Goal: Task Accomplishment & Management: Complete application form

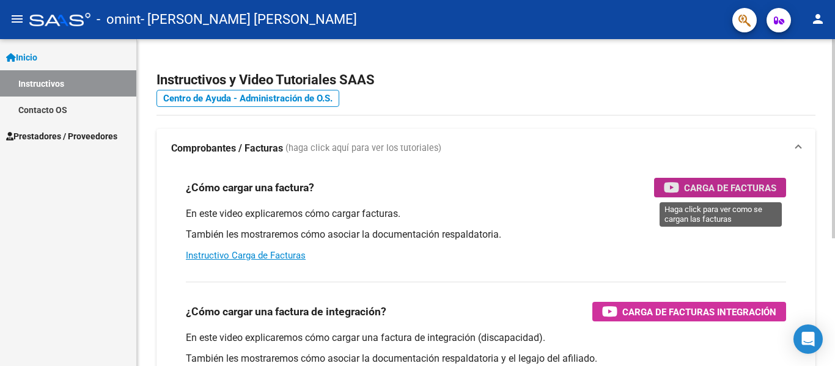
click at [712, 183] on span "Carga de Facturas" at bounding box center [730, 187] width 92 height 15
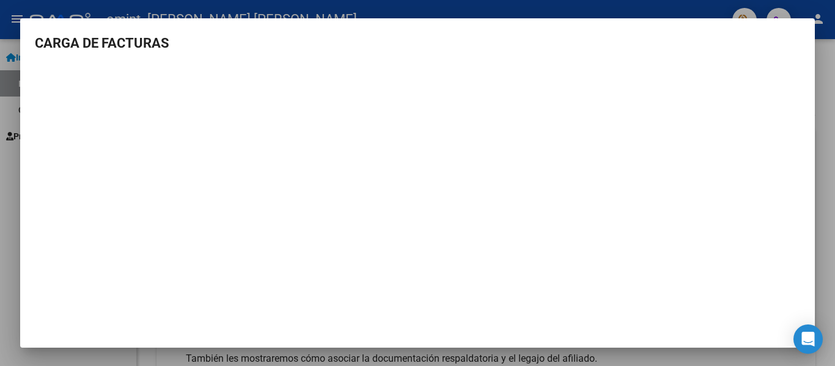
click at [118, 43] on h3 "CARGA DE FACTURAS" at bounding box center [417, 43] width 765 height 20
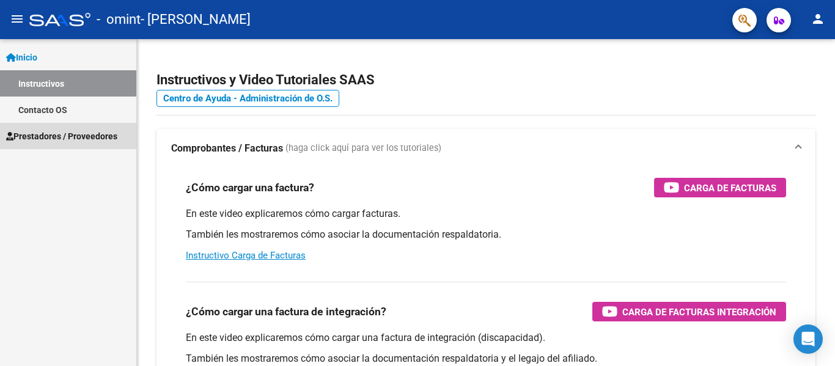
click at [50, 136] on span "Prestadores / Proveedores" at bounding box center [61, 136] width 111 height 13
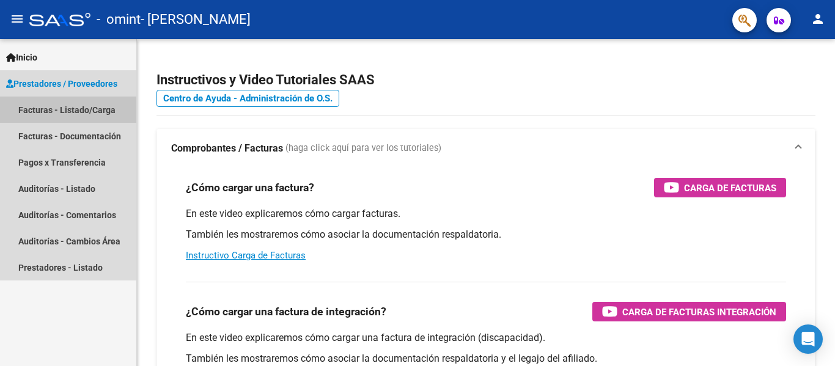
click at [88, 113] on link "Facturas - Listado/Carga" at bounding box center [68, 110] width 136 height 26
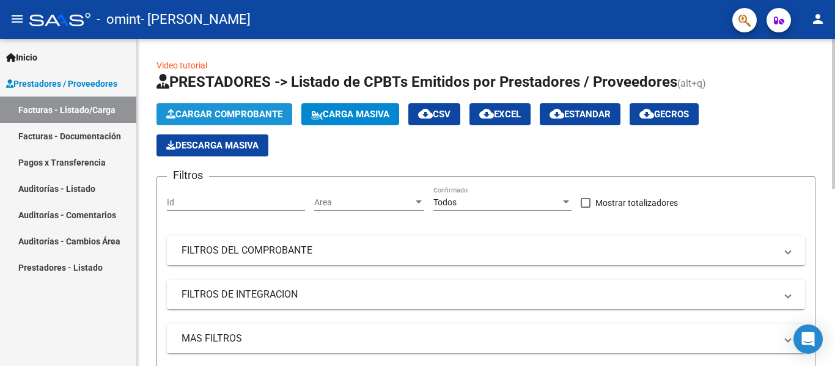
click at [232, 114] on span "Cargar Comprobante" at bounding box center [224, 114] width 116 height 11
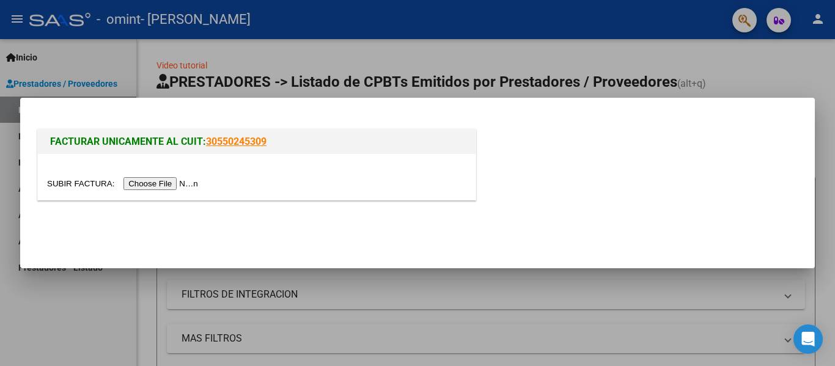
click at [180, 184] on input "file" at bounding box center [124, 183] width 155 height 13
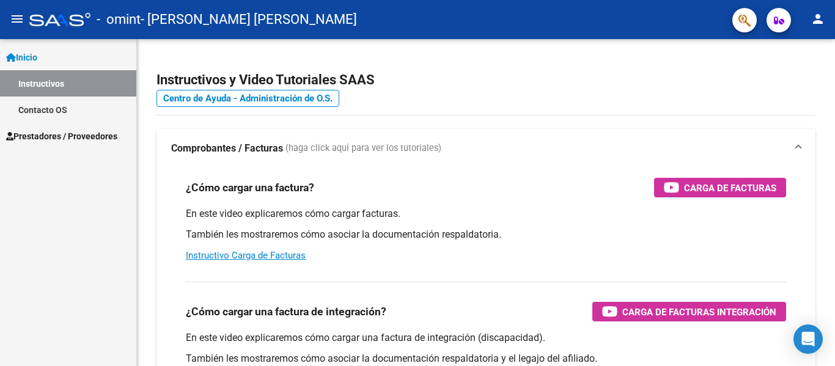
click at [58, 136] on span "Prestadores / Proveedores" at bounding box center [61, 136] width 111 height 13
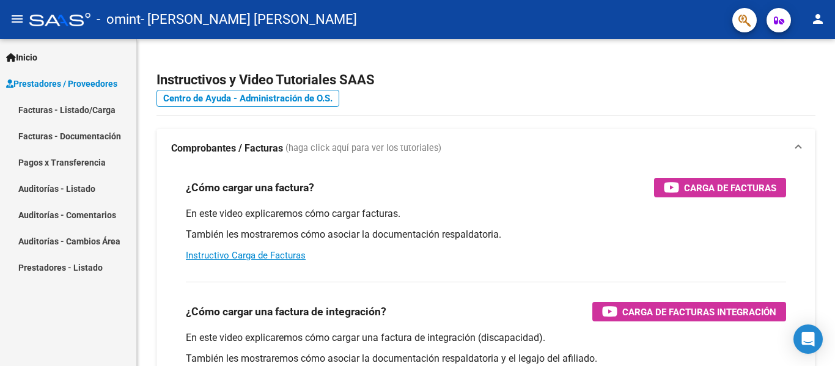
click at [101, 105] on link "Facturas - Listado/Carga" at bounding box center [68, 110] width 136 height 26
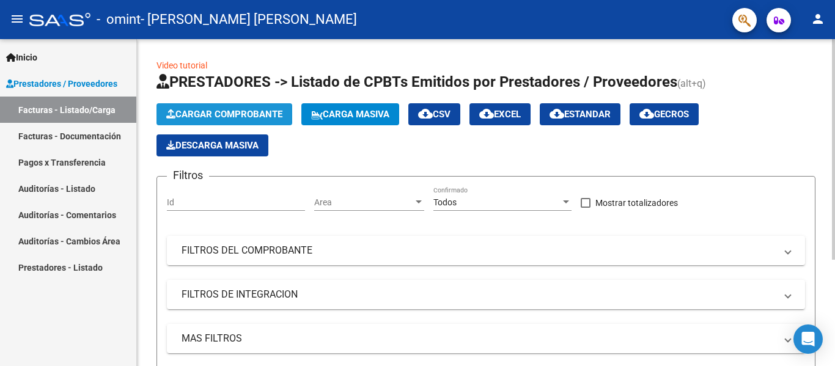
click at [211, 109] on span "Cargar Comprobante" at bounding box center [224, 114] width 116 height 11
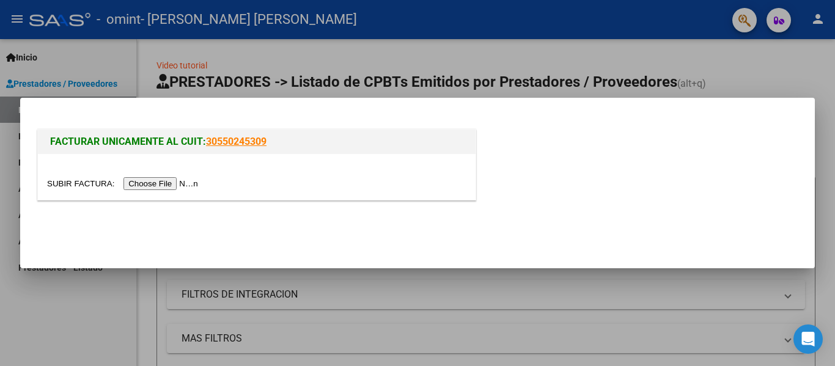
click at [171, 186] on input "file" at bounding box center [124, 183] width 155 height 13
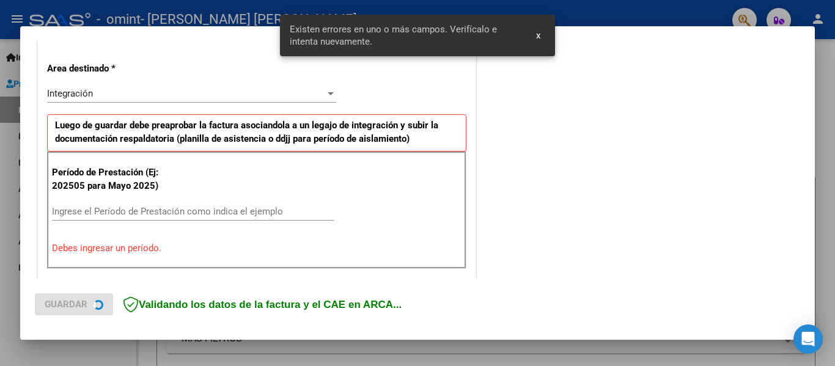
scroll to position [284, 0]
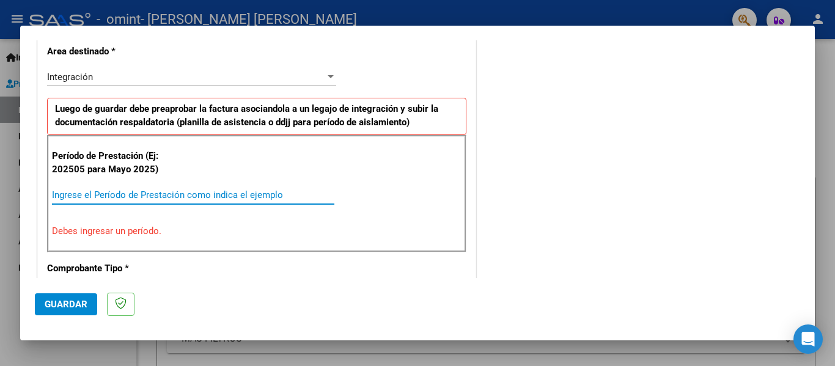
click at [182, 192] on input "Ingrese el Período de Prestación como indica el ejemplo" at bounding box center [193, 195] width 282 height 11
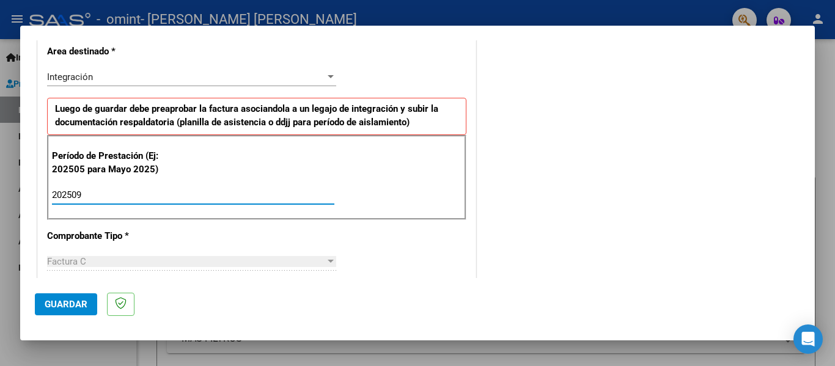
type input "202509"
click at [173, 259] on div "Factura C" at bounding box center [186, 261] width 278 height 11
click at [79, 304] on span "Guardar" at bounding box center [66, 304] width 43 height 11
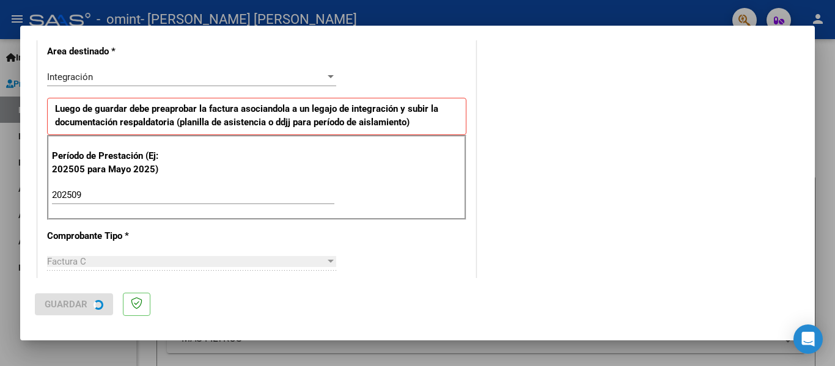
scroll to position [0, 0]
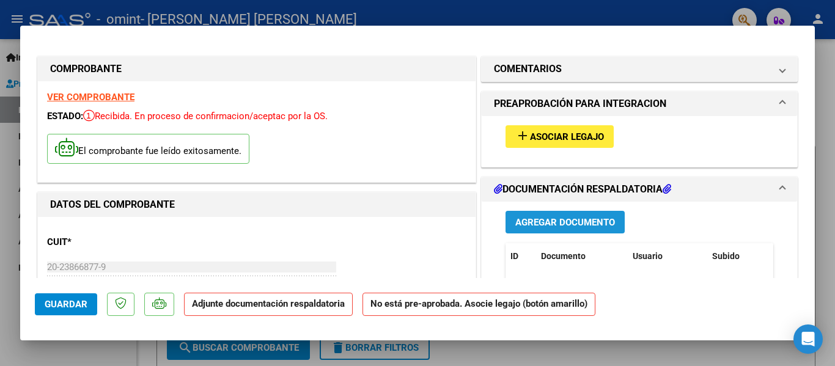
click at [551, 218] on span "Agregar Documento" at bounding box center [565, 222] width 100 height 11
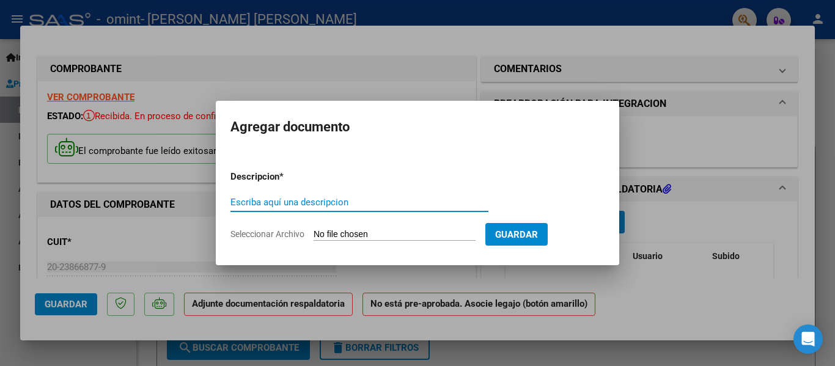
click at [293, 197] on input "Escriba aquí una descripcion" at bounding box center [359, 202] width 258 height 11
click at [354, 234] on input "Seleccionar Archivo" at bounding box center [395, 235] width 162 height 12
type input "C:\fakepath\FIRMA09-PMT.pdf"
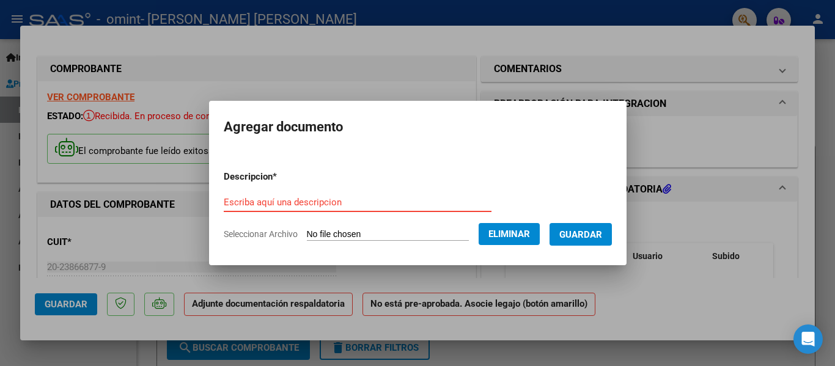
click at [273, 201] on input "Escriba aquí una descripcion" at bounding box center [358, 202] width 268 height 11
type input "F"
type input "P"
type input "Psicomotricidad septiembre"
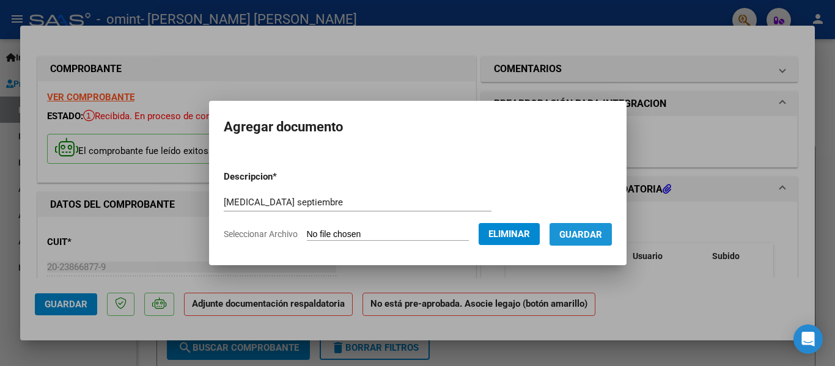
click at [589, 233] on span "Guardar" at bounding box center [580, 234] width 43 height 11
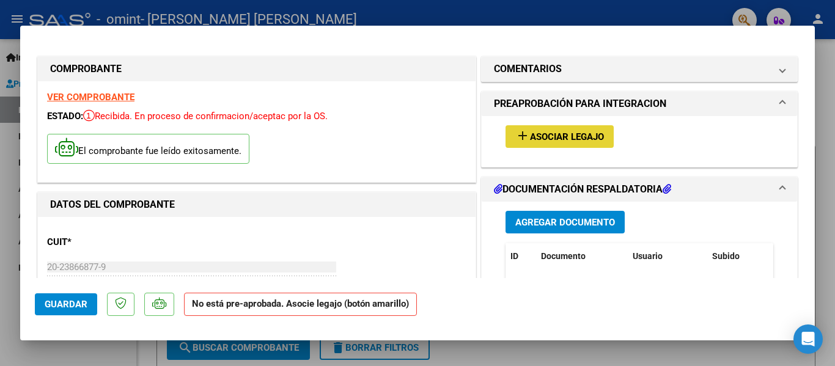
click at [573, 133] on span "Asociar Legajo" at bounding box center [567, 136] width 74 height 11
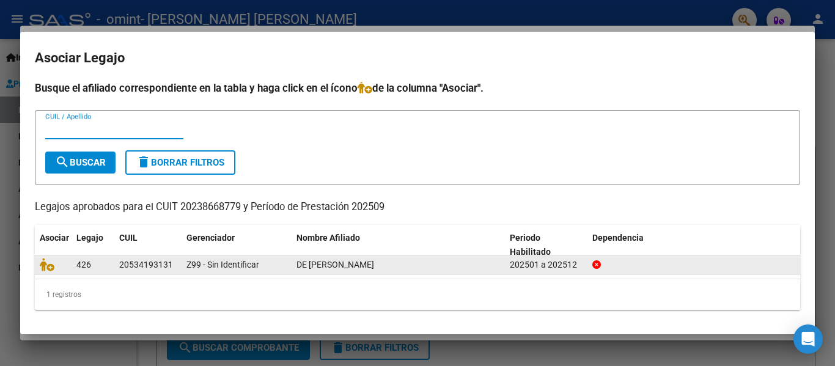
scroll to position [2, 0]
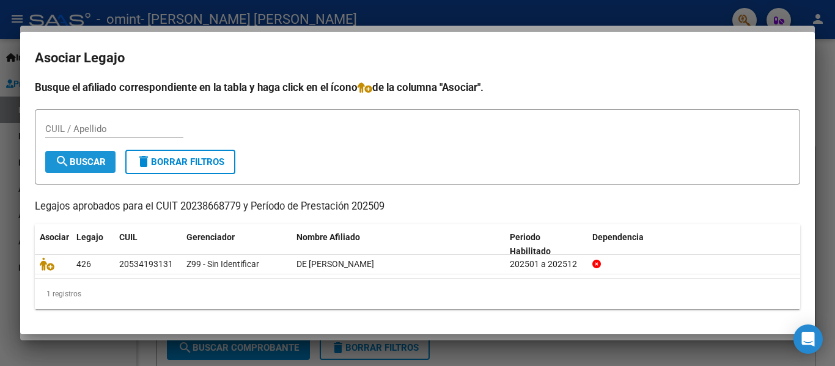
click at [100, 163] on span "search Buscar" at bounding box center [80, 162] width 51 height 11
click at [106, 125] on input "CUIL / Apellido" at bounding box center [114, 129] width 138 height 11
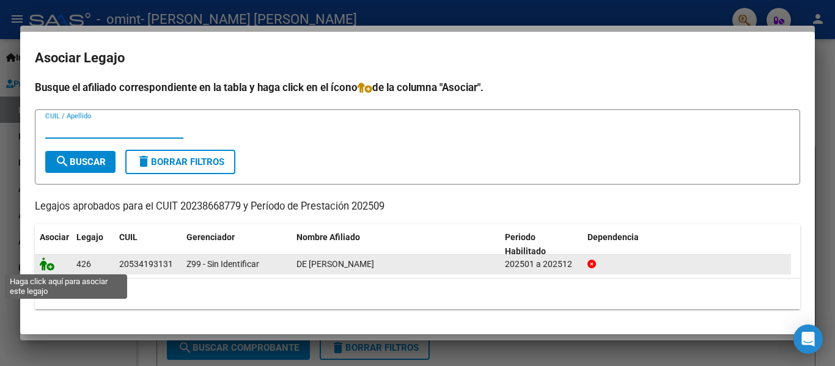
click at [51, 267] on icon at bounding box center [47, 263] width 15 height 13
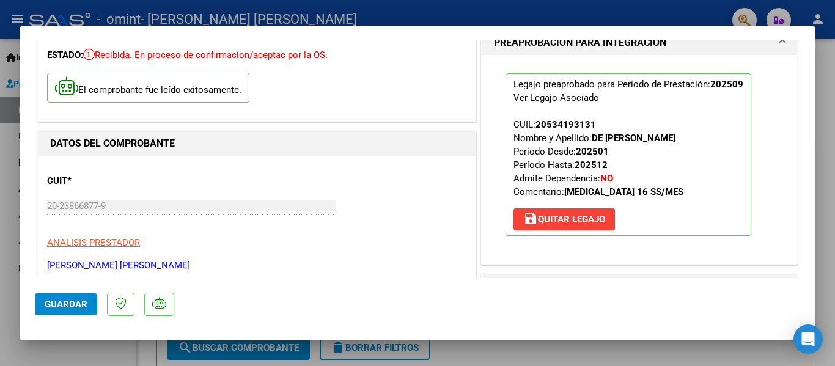
scroll to position [122, 0]
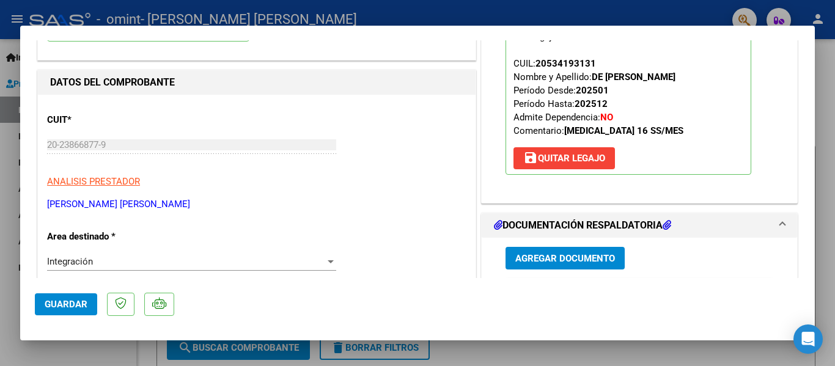
click at [62, 301] on span "Guardar" at bounding box center [66, 304] width 43 height 11
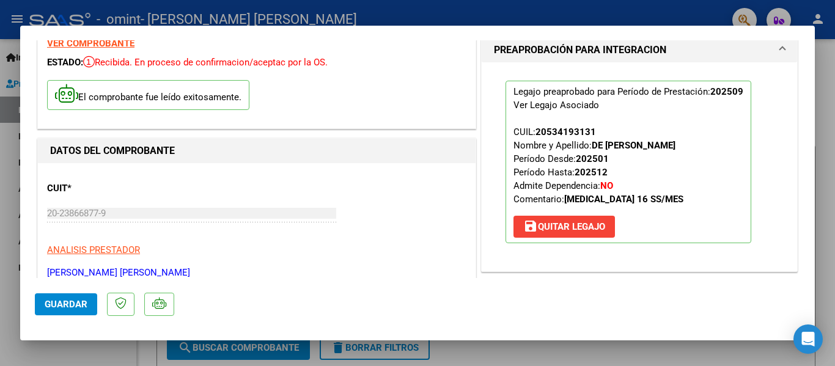
scroll to position [0, 0]
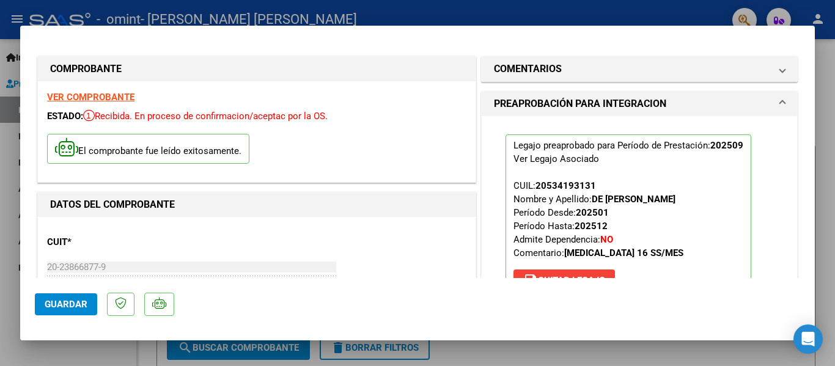
click at [80, 303] on span "Guardar" at bounding box center [66, 304] width 43 height 11
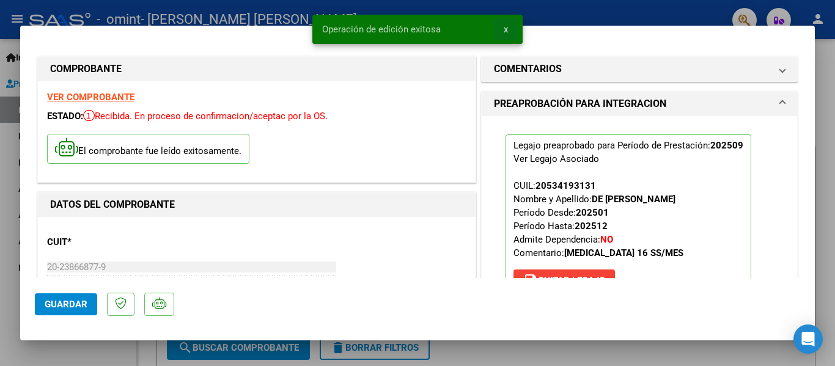
click at [506, 20] on button "x" at bounding box center [506, 29] width 24 height 22
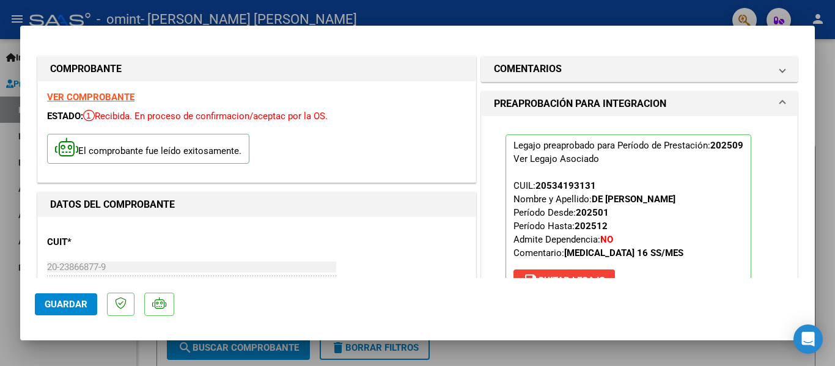
click at [227, 350] on div at bounding box center [417, 183] width 835 height 366
type input "$ 0,00"
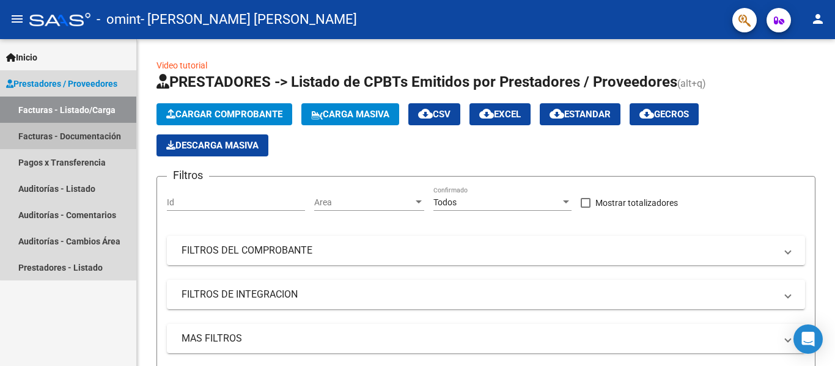
click at [97, 135] on link "Facturas - Documentación" at bounding box center [68, 136] width 136 height 26
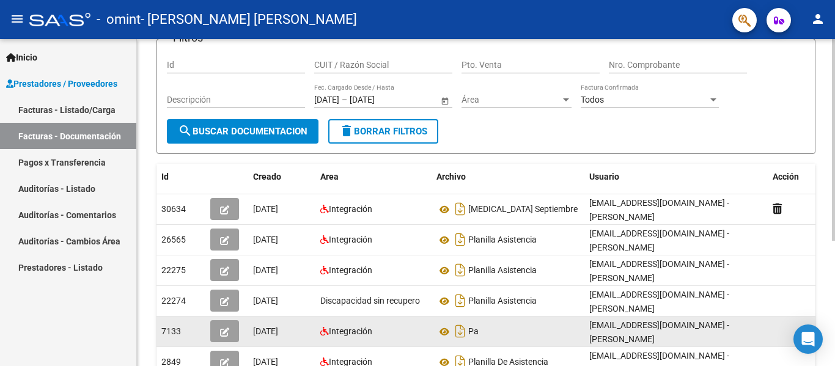
scroll to position [122, 0]
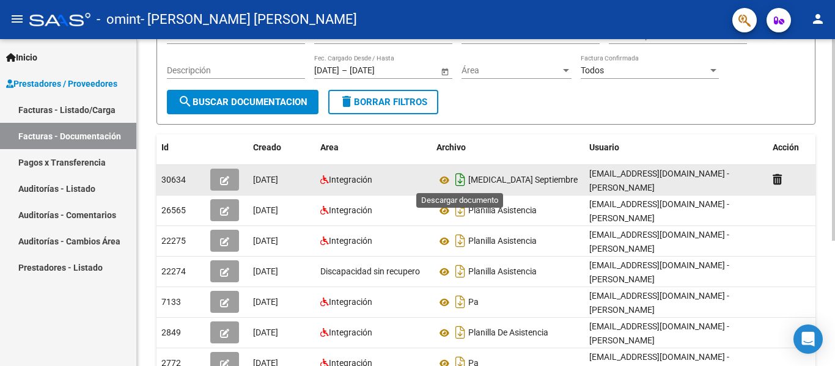
click at [459, 181] on icon "Descargar documento" at bounding box center [460, 180] width 16 height 20
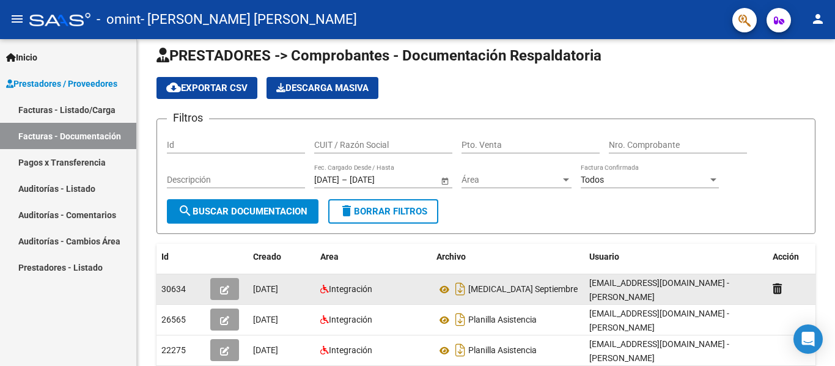
scroll to position [0, 0]
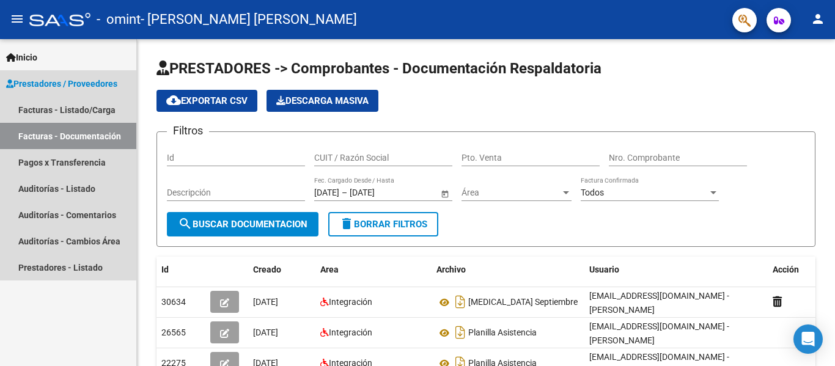
click at [100, 82] on span "Prestadores / Proveedores" at bounding box center [61, 83] width 111 height 13
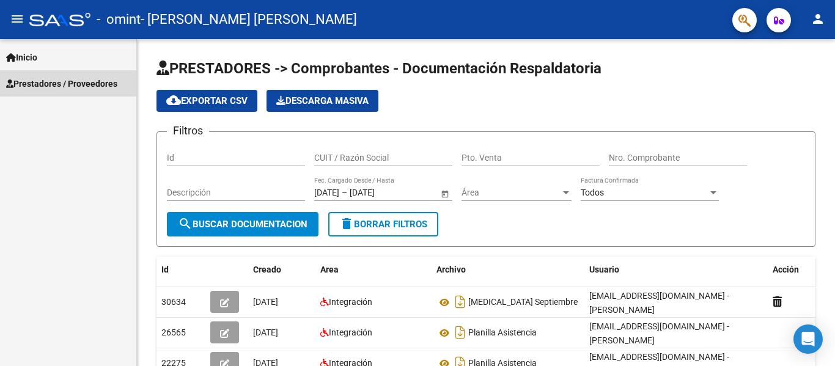
click at [24, 82] on span "Prestadores / Proveedores" at bounding box center [61, 83] width 111 height 13
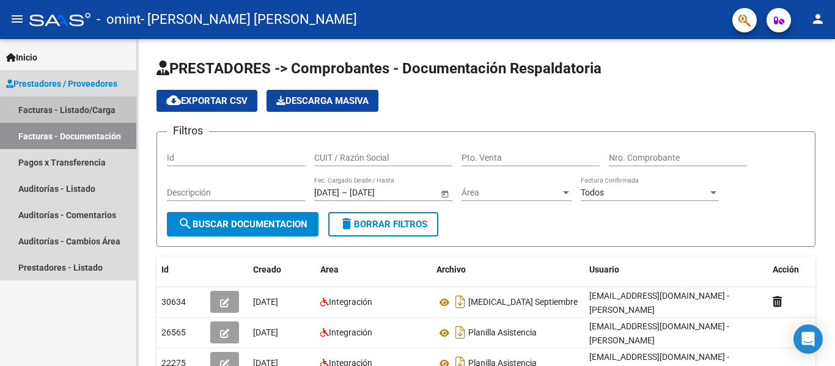
click at [67, 111] on link "Facturas - Listado/Carga" at bounding box center [68, 110] width 136 height 26
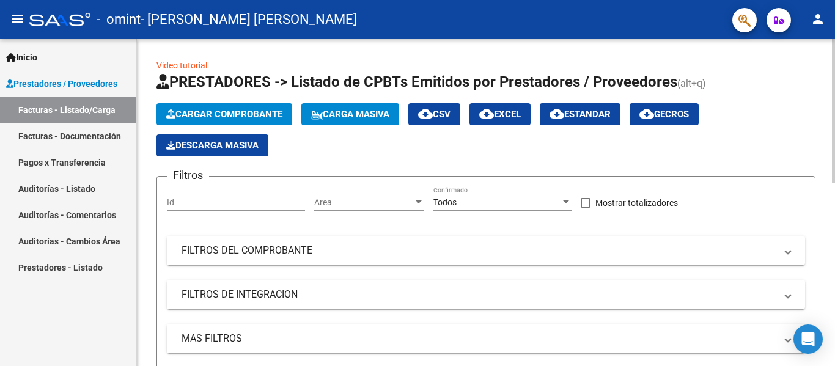
click at [200, 64] on link "Video tutorial" at bounding box center [182, 66] width 51 height 10
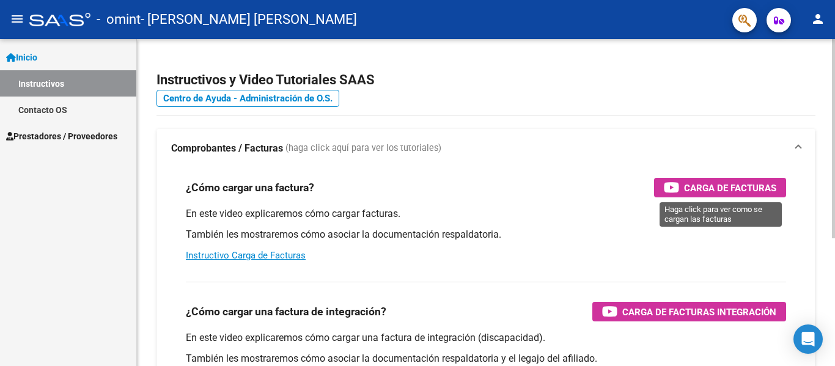
click at [703, 189] on span "Carga de Facturas" at bounding box center [730, 187] width 92 height 15
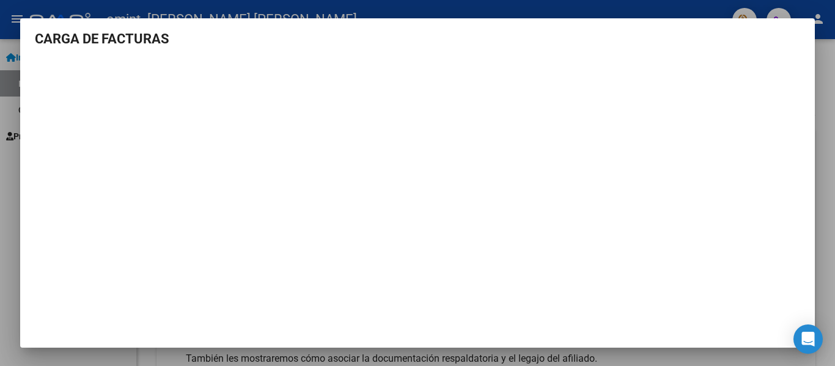
scroll to position [6, 0]
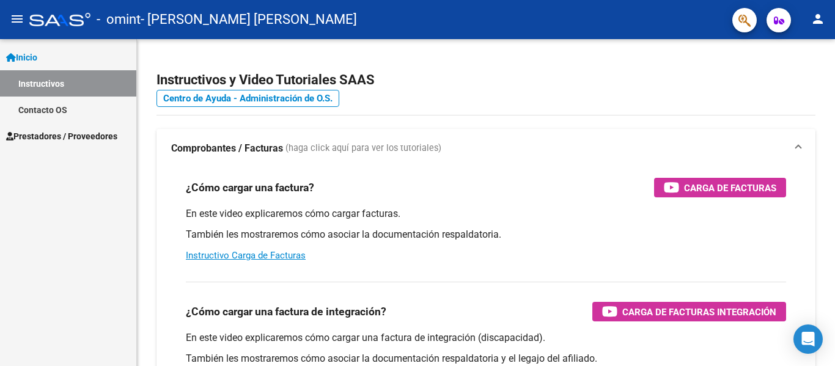
click at [824, 17] on mat-icon "person" at bounding box center [818, 19] width 15 height 15
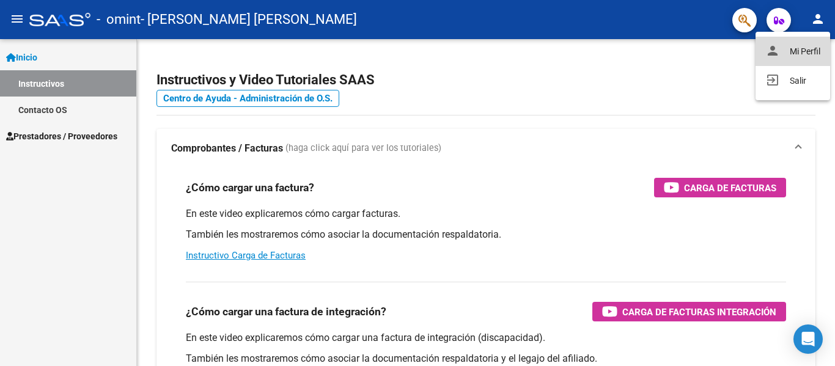
click at [794, 56] on button "person Mi Perfil" at bounding box center [793, 51] width 75 height 29
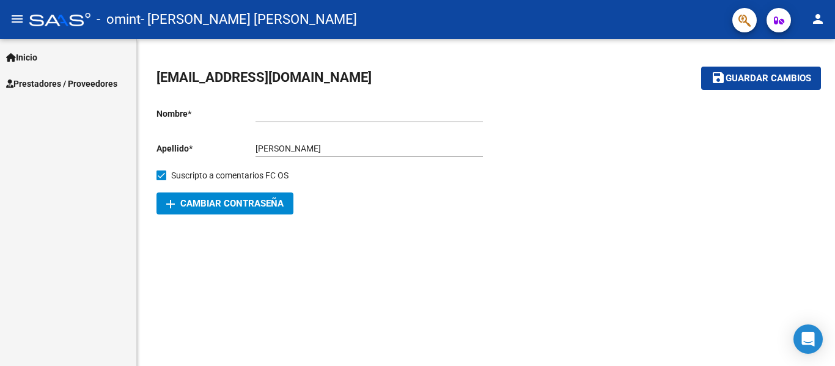
click at [292, 112] on input "Ingresar nombre" at bounding box center [369, 114] width 227 height 10
click at [45, 81] on span "Prestadores / Proveedores" at bounding box center [61, 83] width 111 height 13
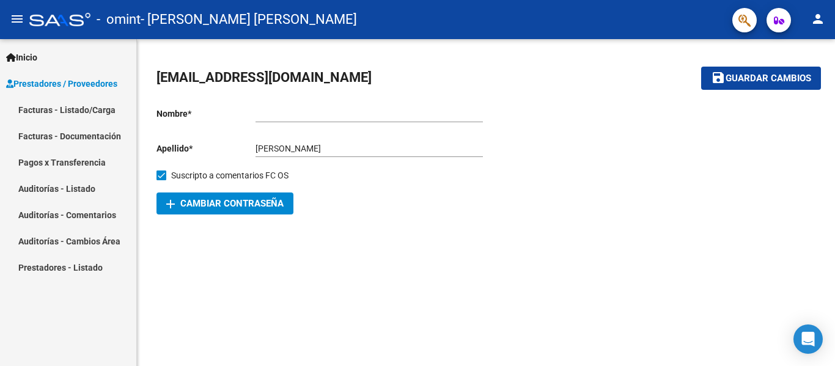
click at [290, 100] on div "Ingresar nombre" at bounding box center [369, 110] width 227 height 24
click at [319, 148] on input "Leandro Puig" at bounding box center [369, 149] width 227 height 10
click at [16, 18] on mat-icon "menu" at bounding box center [17, 19] width 15 height 15
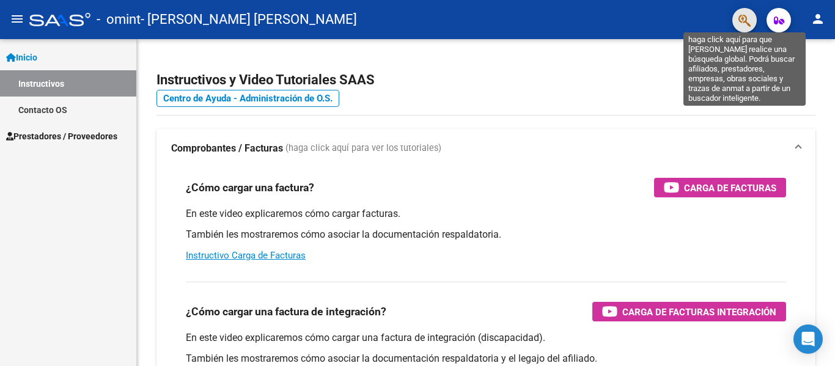
click at [748, 19] on icon "button" at bounding box center [745, 20] width 12 height 14
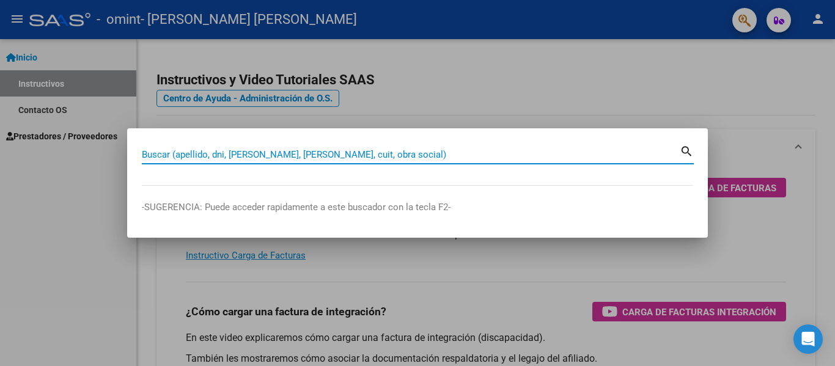
click at [197, 150] on input "Buscar (apellido, dni, [PERSON_NAME], [PERSON_NAME], cuit, obra social)" at bounding box center [411, 154] width 538 height 11
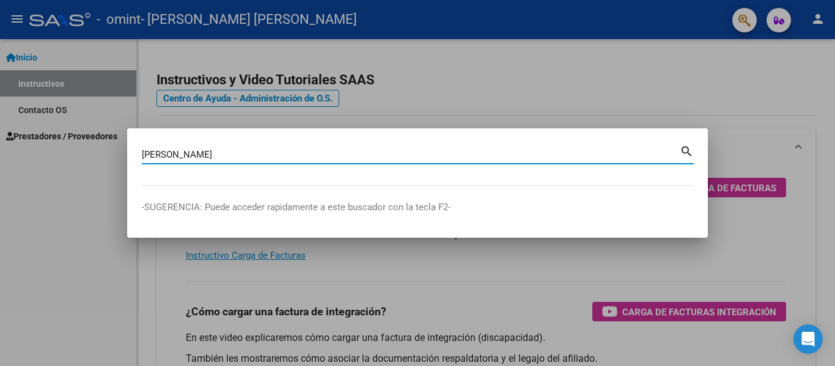
type input "valiño"
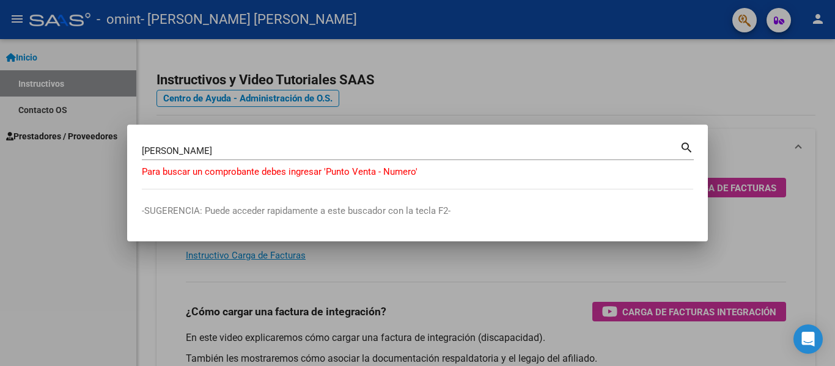
click at [537, 279] on div at bounding box center [417, 183] width 835 height 366
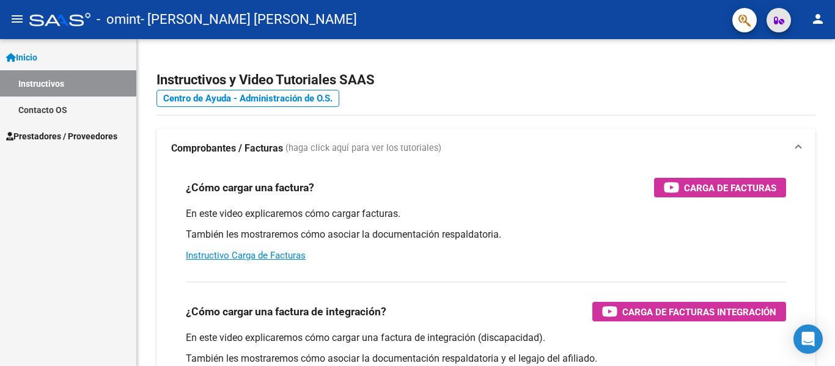
click at [774, 23] on icon "button" at bounding box center [779, 20] width 10 height 9
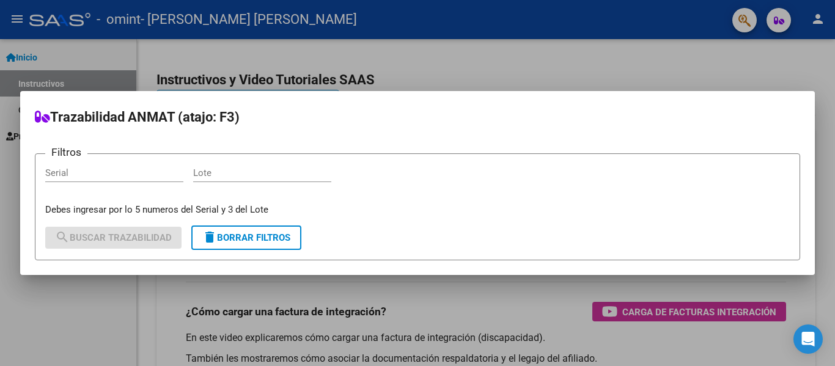
click at [422, 308] on div at bounding box center [417, 183] width 835 height 366
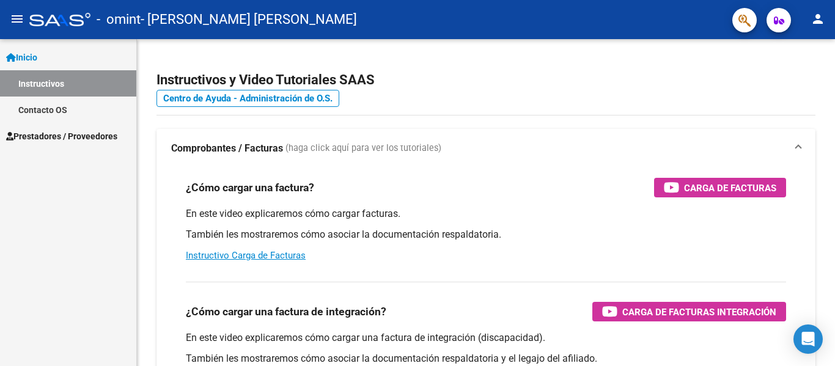
click at [814, 15] on mat-icon "person" at bounding box center [818, 19] width 15 height 15
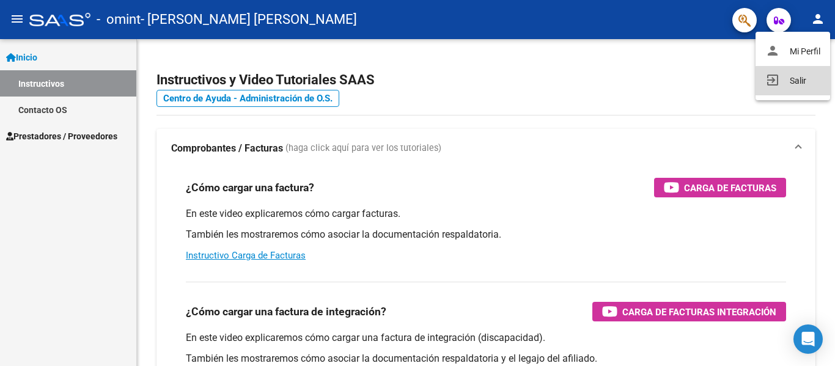
click at [795, 85] on button "exit_to_app Salir" at bounding box center [793, 80] width 75 height 29
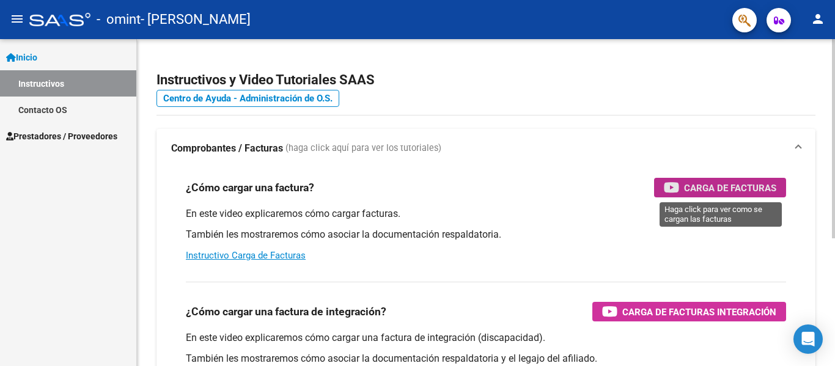
click at [710, 185] on span "Carga de Facturas" at bounding box center [730, 187] width 92 height 15
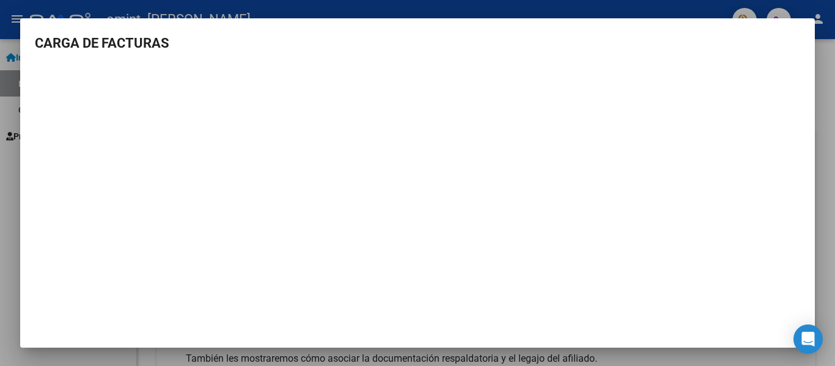
click at [141, 45] on h3 "CARGA DE FACTURAS" at bounding box center [417, 43] width 765 height 20
click at [49, 12] on div at bounding box center [417, 183] width 835 height 366
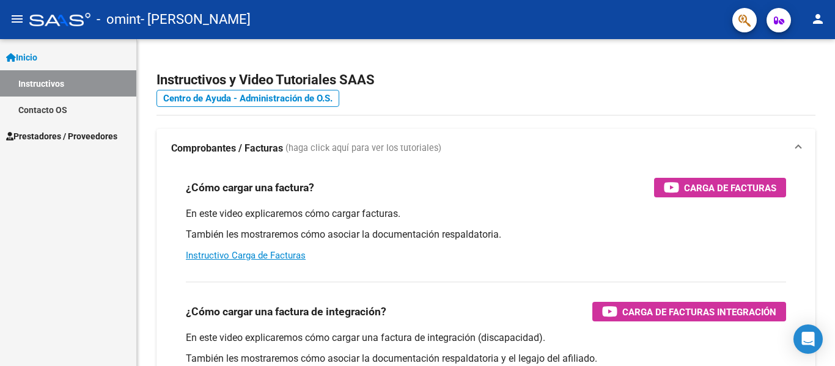
click at [48, 133] on span "Prestadores / Proveedores" at bounding box center [61, 136] width 111 height 13
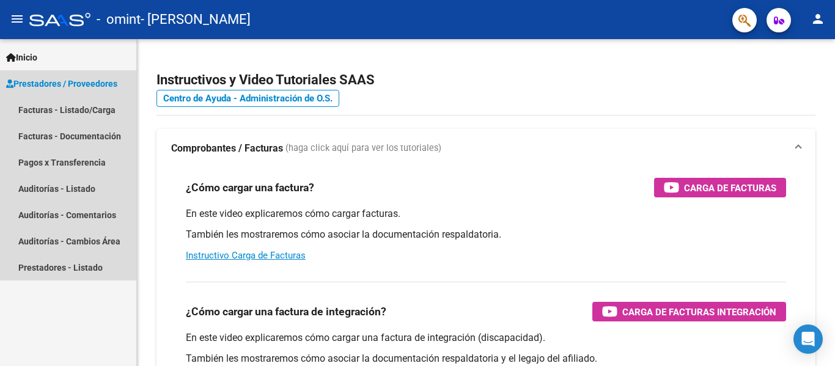
click at [101, 83] on span "Prestadores / Proveedores" at bounding box center [61, 83] width 111 height 13
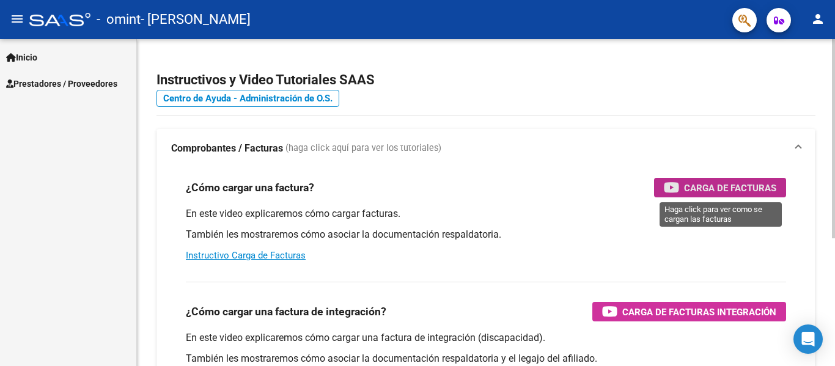
click at [736, 190] on span "Carga de Facturas" at bounding box center [730, 187] width 92 height 15
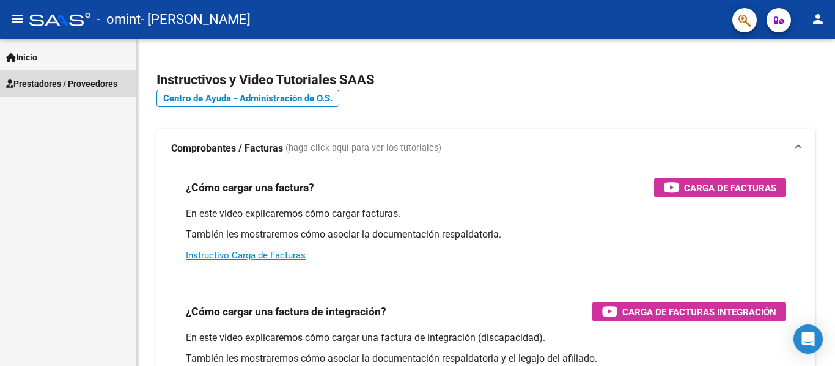
click at [84, 79] on span "Prestadores / Proveedores" at bounding box center [61, 83] width 111 height 13
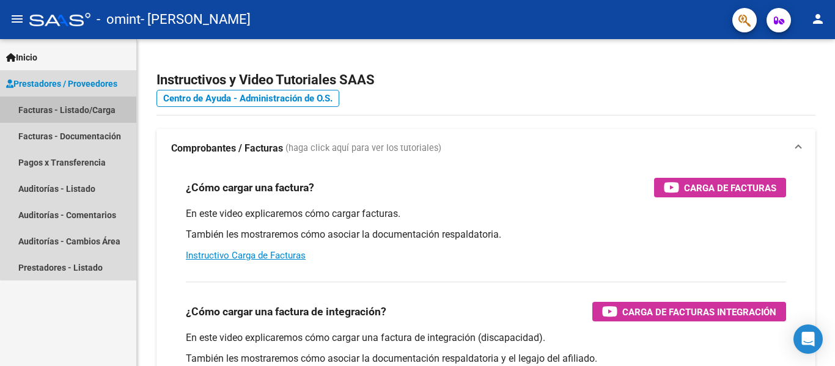
click at [77, 112] on link "Facturas - Listado/Carga" at bounding box center [68, 110] width 136 height 26
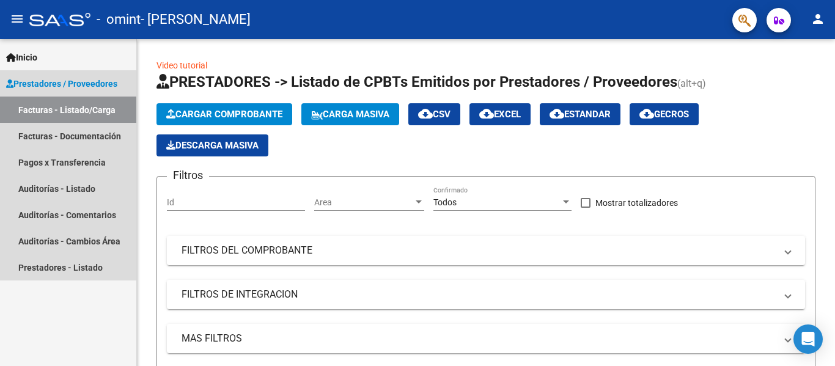
click at [87, 107] on link "Facturas - Listado/Carga" at bounding box center [68, 110] width 136 height 26
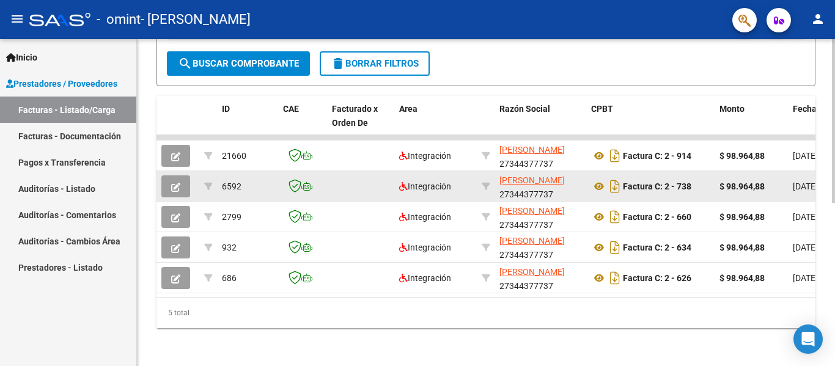
scroll to position [326, 0]
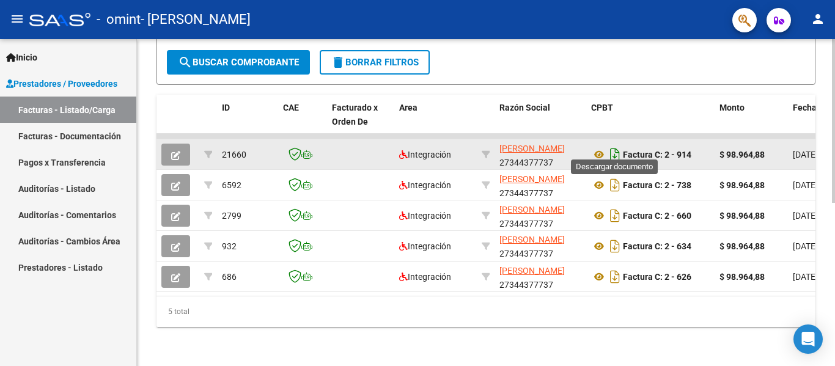
click at [612, 148] on icon "Descargar documento" at bounding box center [615, 155] width 16 height 20
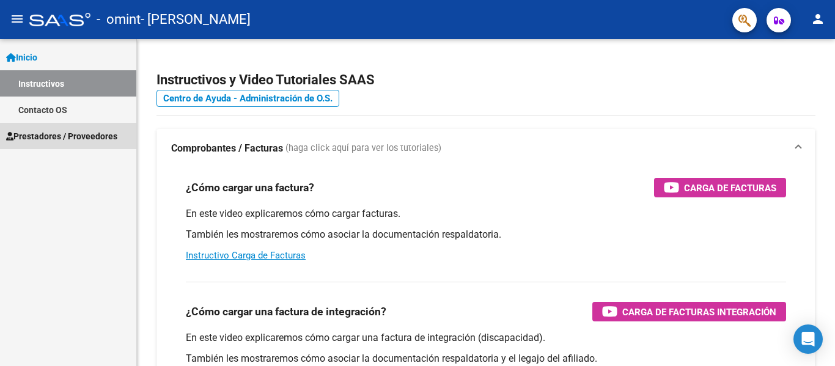
click at [78, 133] on span "Prestadores / Proveedores" at bounding box center [61, 136] width 111 height 13
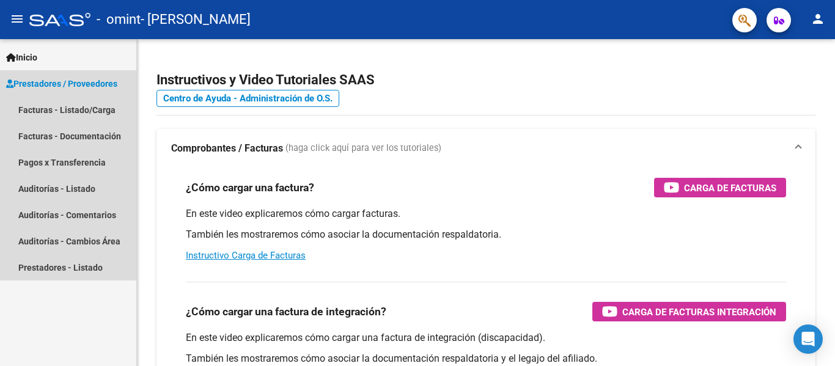
click at [106, 79] on span "Prestadores / Proveedores" at bounding box center [61, 83] width 111 height 13
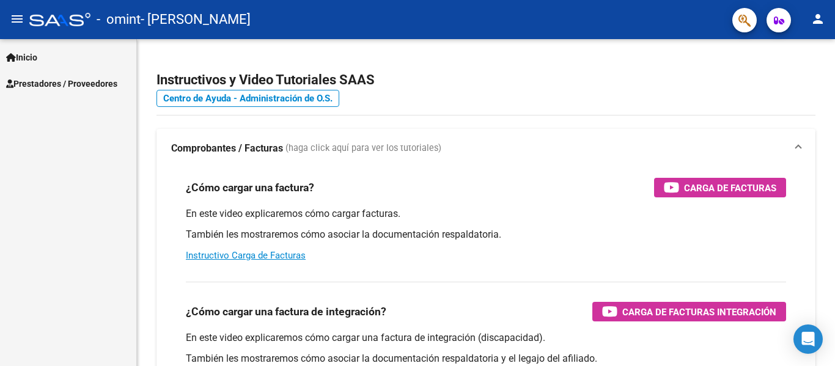
click at [32, 78] on span "Prestadores / Proveedores" at bounding box center [61, 83] width 111 height 13
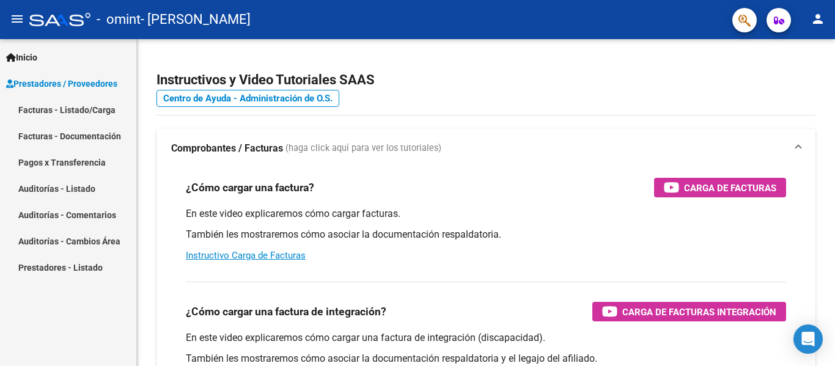
click at [32, 104] on link "Facturas - Listado/Carga" at bounding box center [68, 110] width 136 height 26
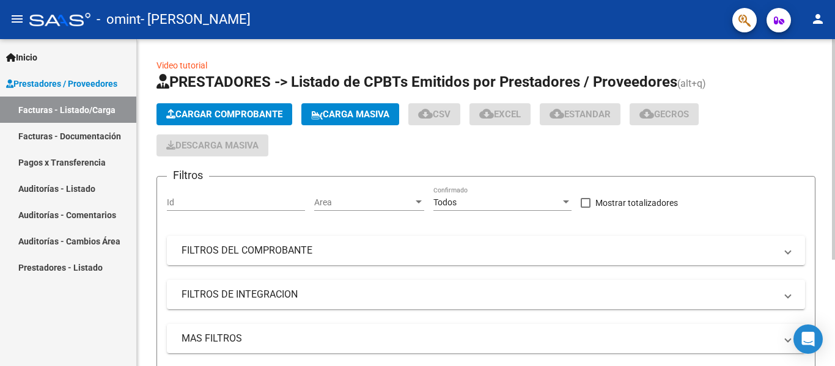
click at [224, 116] on span "Cargar Comprobante" at bounding box center [224, 114] width 116 height 11
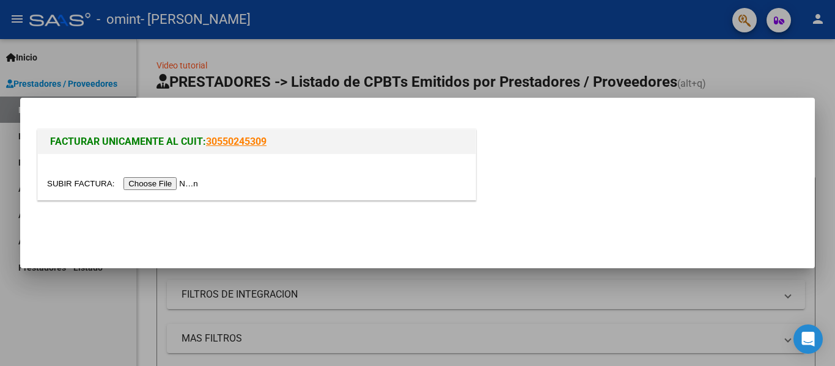
click at [196, 182] on input "file" at bounding box center [124, 183] width 155 height 13
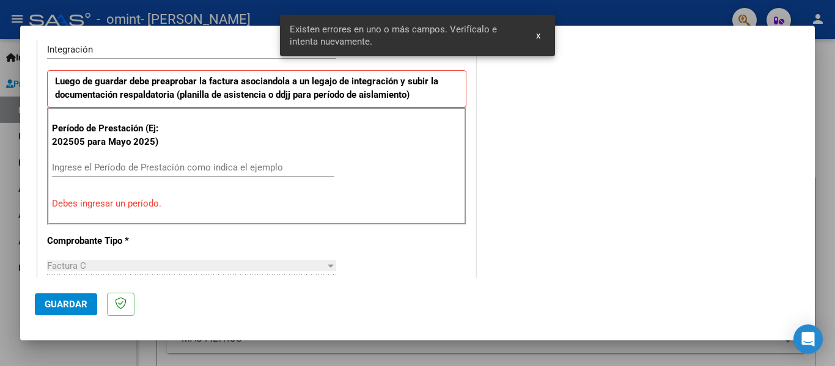
scroll to position [284, 0]
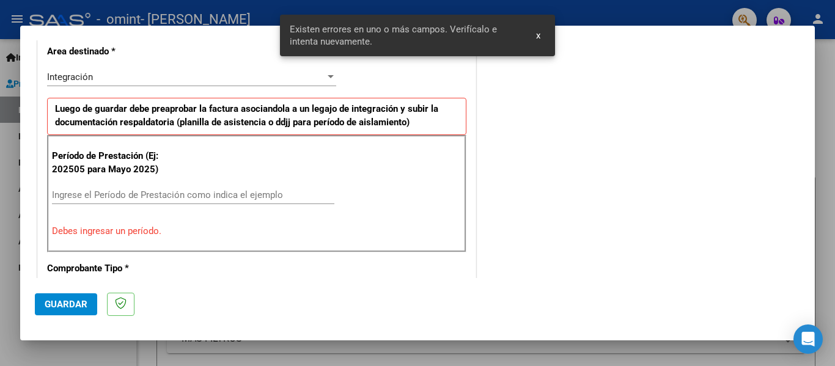
click at [136, 193] on input "Ingrese el Período de Prestación como indica el ejemplo" at bounding box center [193, 195] width 282 height 11
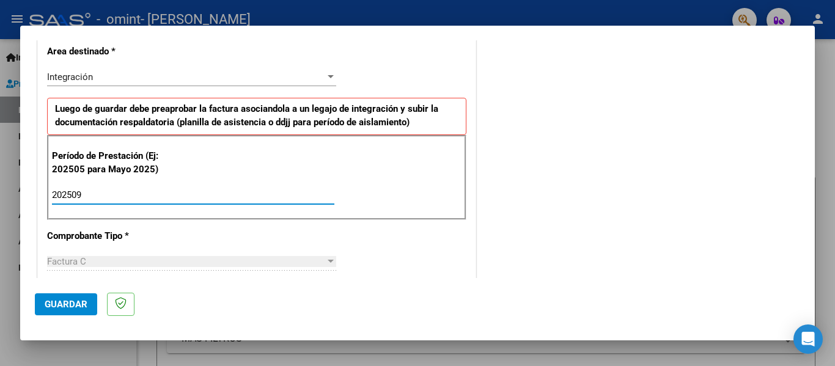
type input "202509"
click at [136, 223] on div "CUIT * 27-34437773-7 Ingresar CUIT ANALISIS PRESTADOR VALIÑO CAROLINA DANIELA A…" at bounding box center [257, 370] width 438 height 920
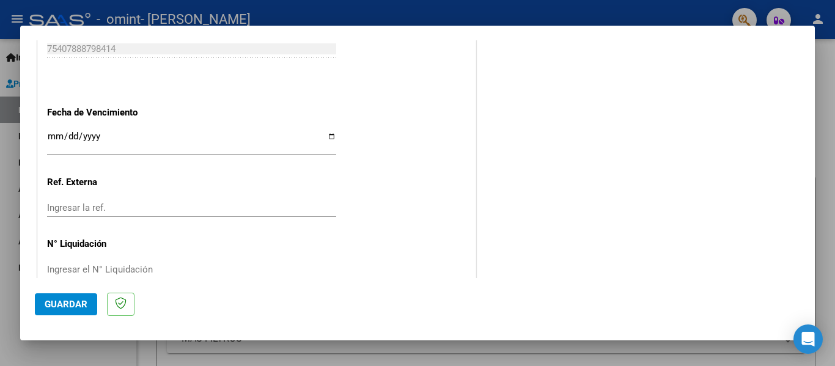
scroll to position [834, 0]
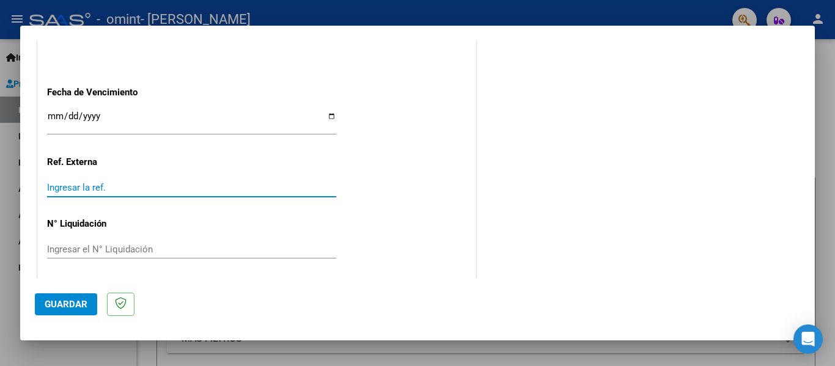
click at [144, 190] on input "Ingresar la ref." at bounding box center [191, 187] width 289 height 11
click at [92, 179] on div "Ingresar la ref." at bounding box center [191, 188] width 289 height 18
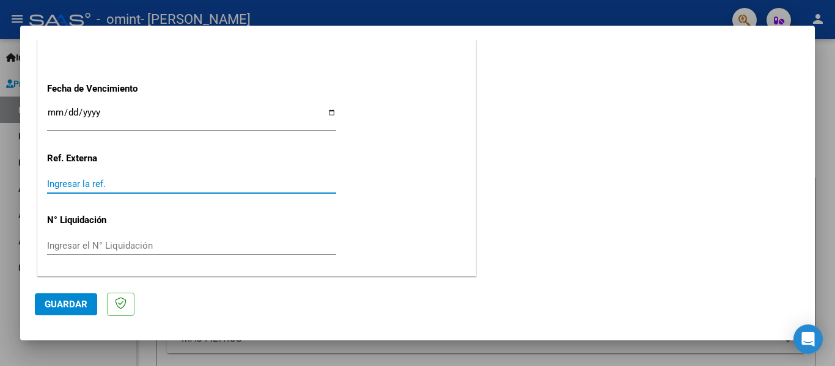
scroll to position [838, 0]
click at [101, 243] on input "Ingresar el N° Liquidación" at bounding box center [191, 245] width 289 height 11
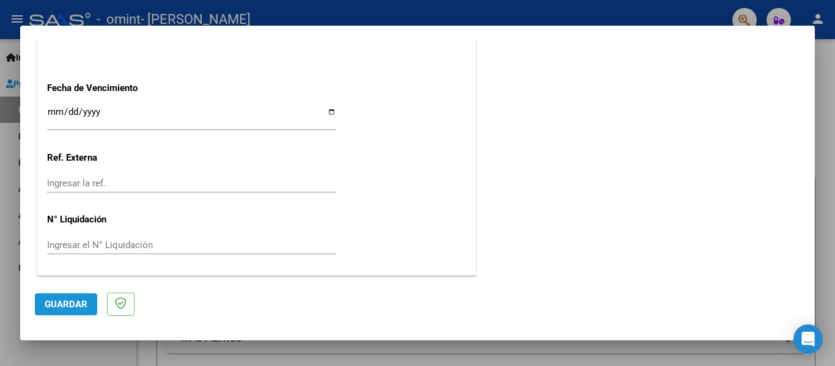
click at [56, 306] on span "Guardar" at bounding box center [66, 304] width 43 height 11
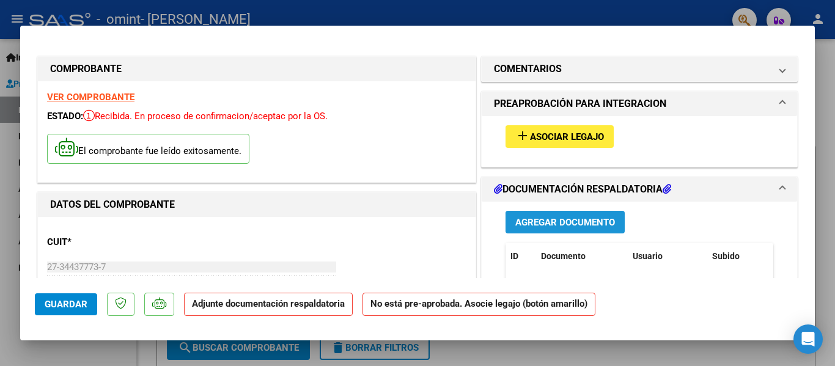
click at [587, 224] on span "Agregar Documento" at bounding box center [565, 222] width 100 height 11
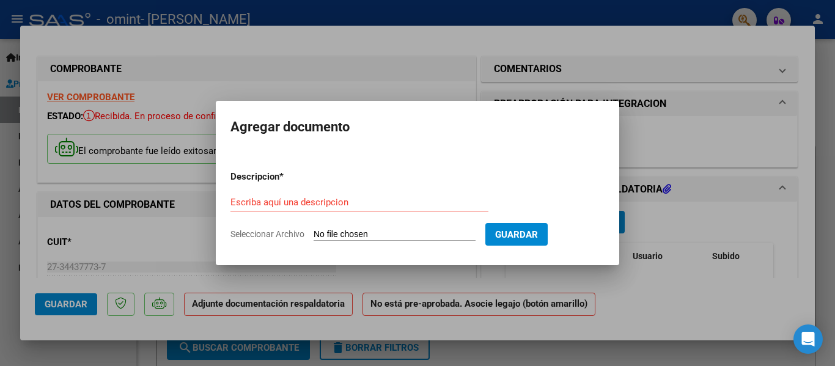
click at [328, 195] on div "Escriba aquí una descripcion" at bounding box center [359, 202] width 258 height 18
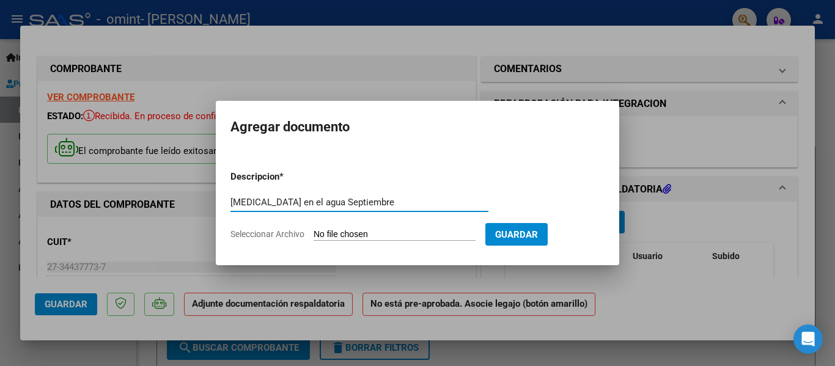
type input "Psicomotricidad en el agua Septiembre"
click at [270, 232] on span "Seleccionar Archivo" at bounding box center [267, 234] width 74 height 10
click at [314, 232] on input "Seleccionar Archivo" at bounding box center [395, 235] width 162 height 12
type input "C:\fakepath\Firmada09-Valiño.pdf"
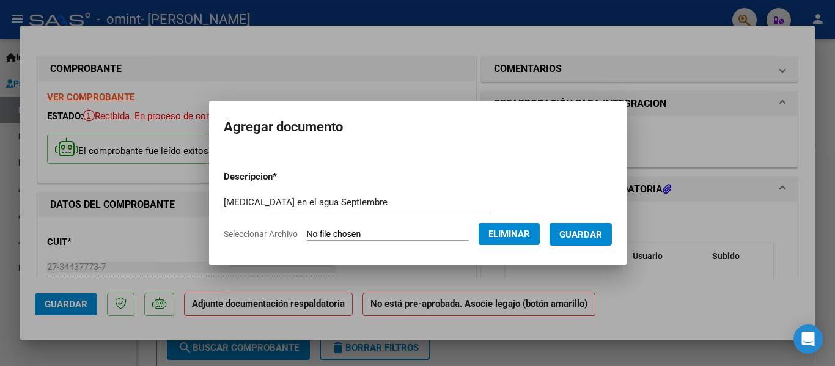
click at [584, 235] on span "Guardar" at bounding box center [580, 234] width 43 height 11
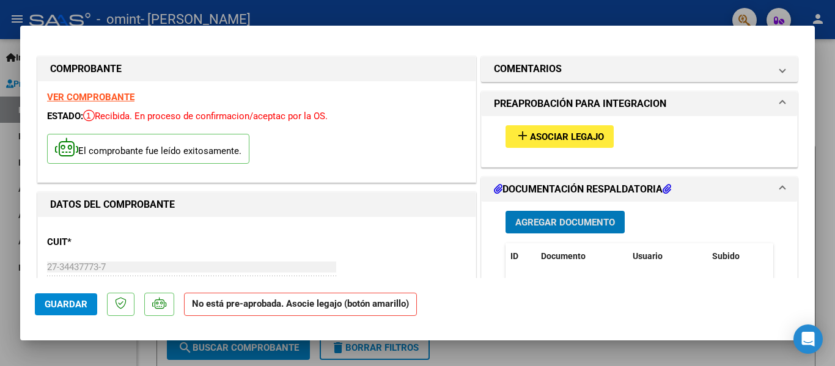
click at [545, 136] on span "Asociar Legajo" at bounding box center [567, 136] width 74 height 11
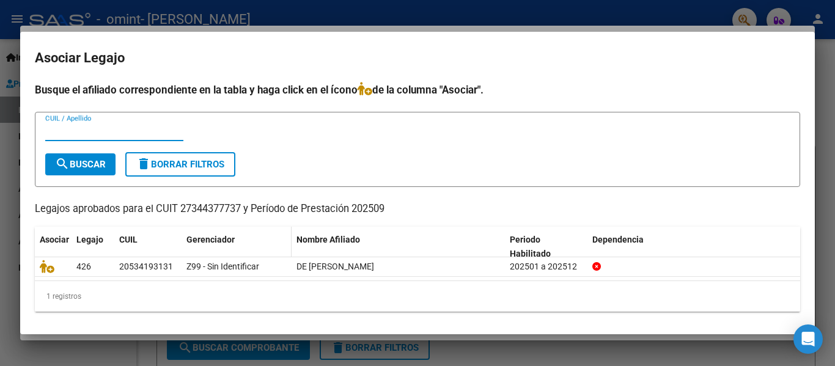
scroll to position [2, 0]
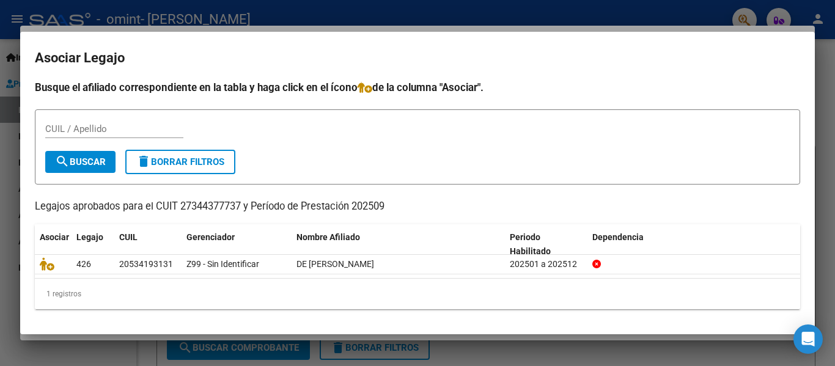
click at [98, 122] on div "CUIL / Apellido" at bounding box center [114, 129] width 138 height 18
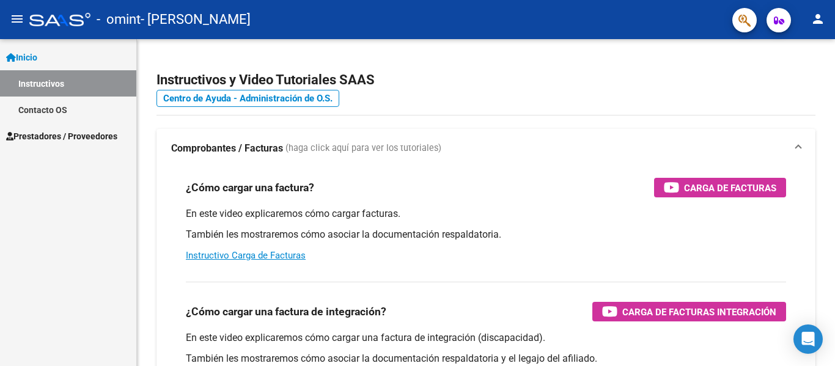
click at [75, 139] on span "Prestadores / Proveedores" at bounding box center [61, 136] width 111 height 13
click at [75, 131] on span "Prestadores / Proveedores" at bounding box center [61, 136] width 111 height 13
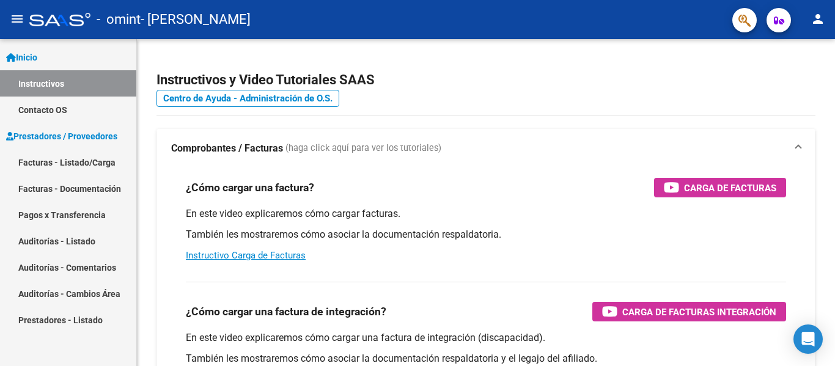
click at [76, 163] on link "Facturas - Listado/Carga" at bounding box center [68, 162] width 136 height 26
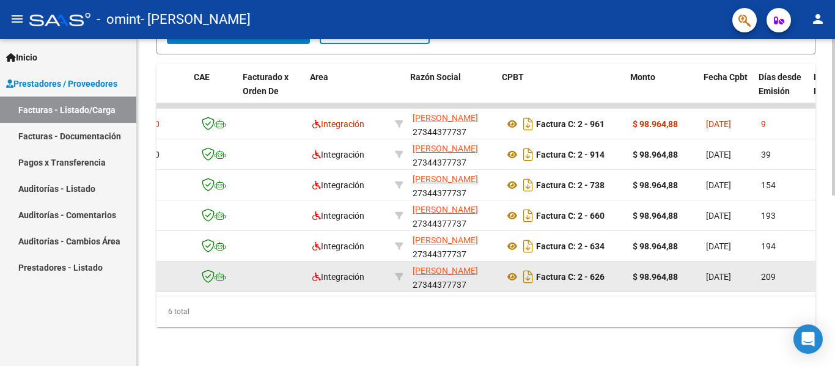
scroll to position [0, 89]
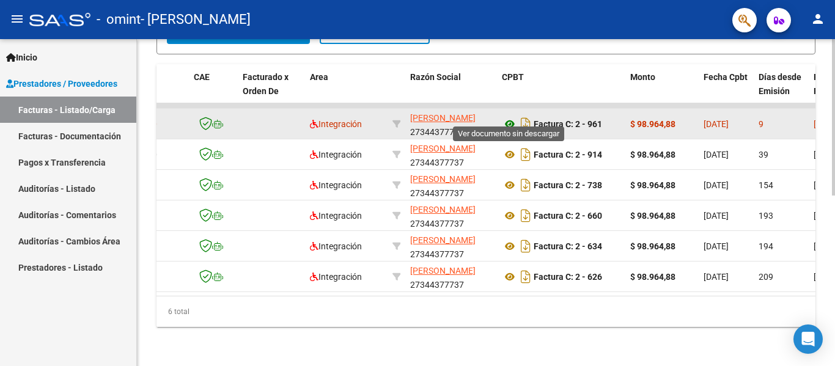
click at [509, 117] on icon at bounding box center [510, 124] width 16 height 15
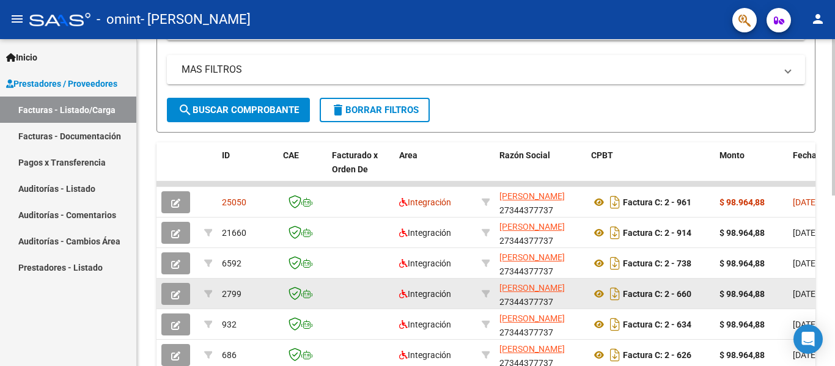
scroll to position [296, 0]
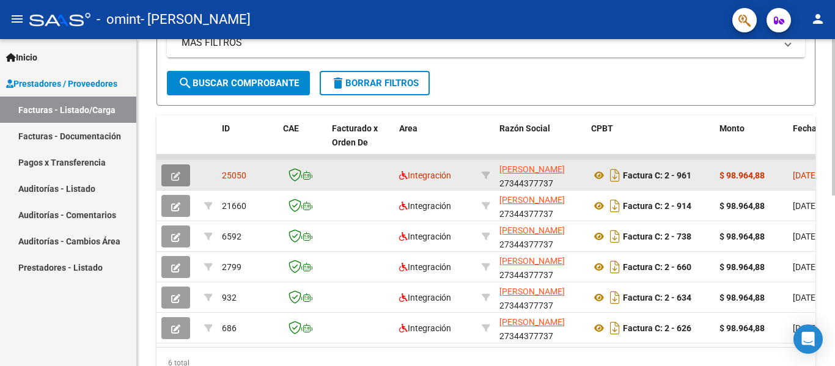
click at [177, 174] on icon "button" at bounding box center [175, 176] width 9 height 9
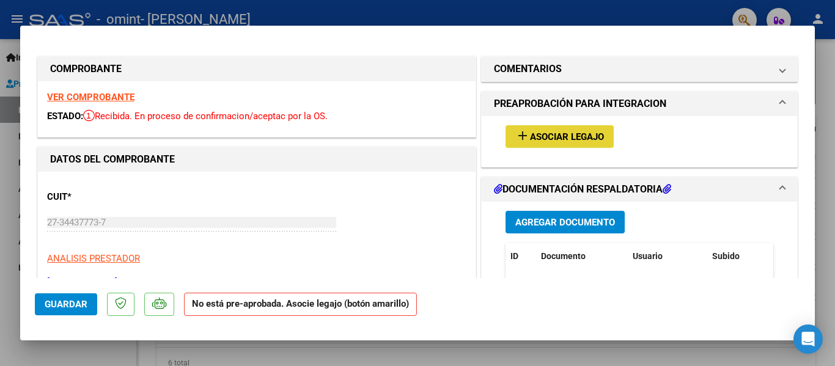
click at [515, 133] on mat-icon "add" at bounding box center [522, 135] width 15 height 15
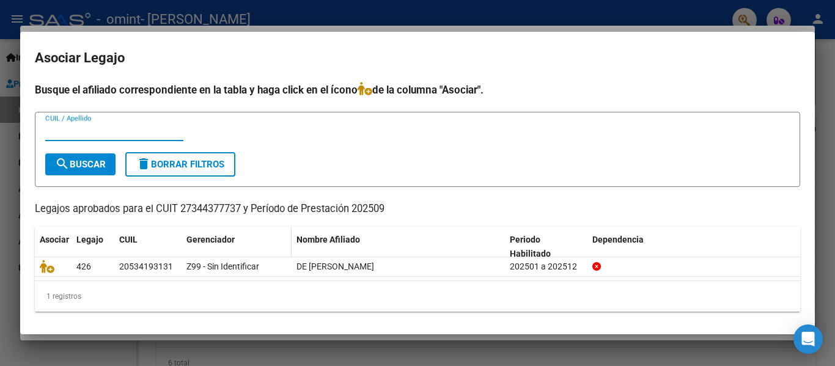
scroll to position [2, 0]
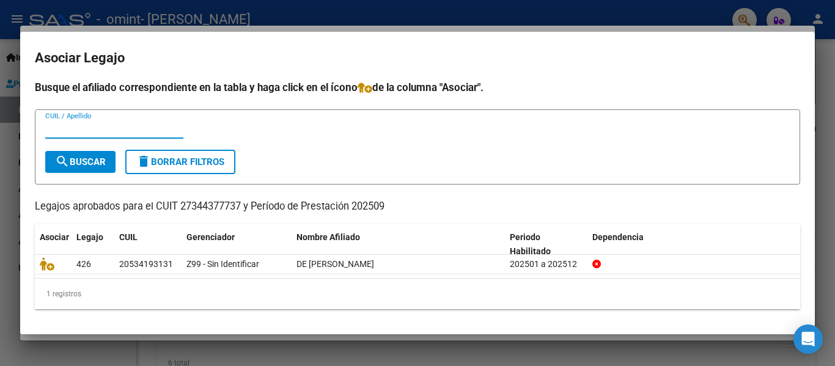
click at [87, 128] on input "CUIL / Apellido" at bounding box center [114, 129] width 138 height 11
type input "de marco"
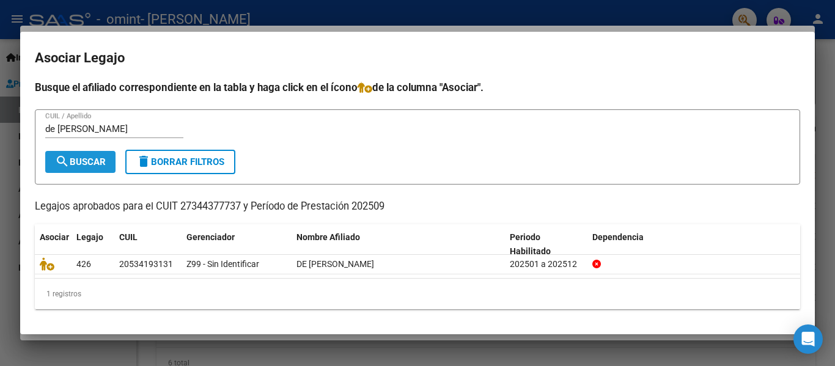
click at [106, 161] on span "search Buscar" at bounding box center [80, 162] width 51 height 11
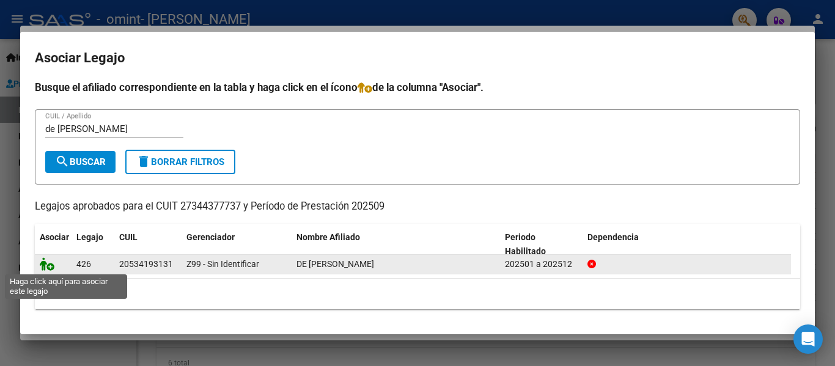
click at [47, 264] on icon at bounding box center [47, 263] width 15 height 13
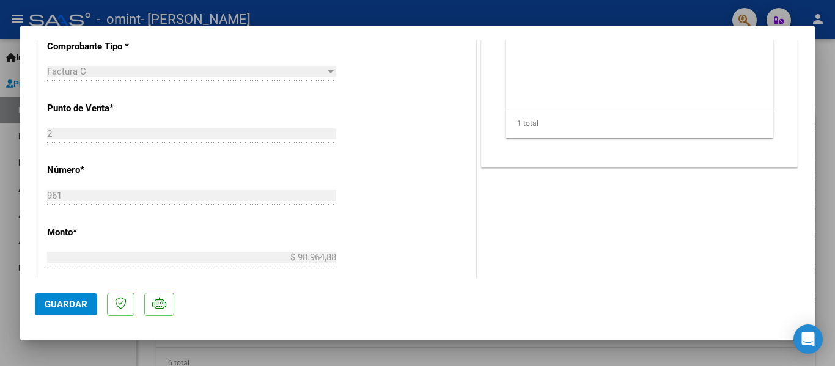
scroll to position [444, 0]
click at [53, 307] on span "Guardar" at bounding box center [66, 304] width 43 height 11
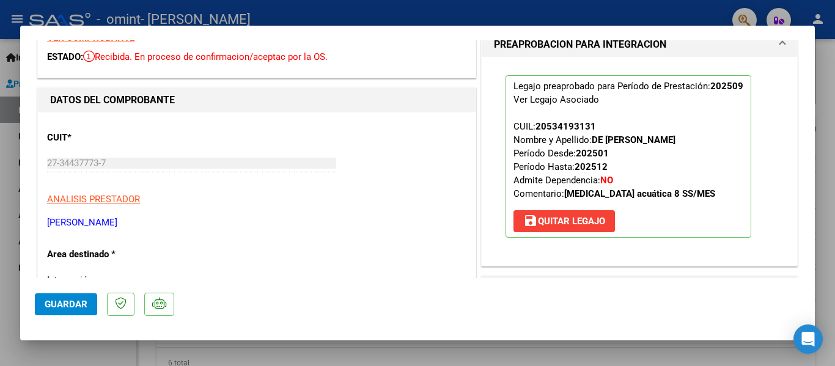
scroll to position [0, 0]
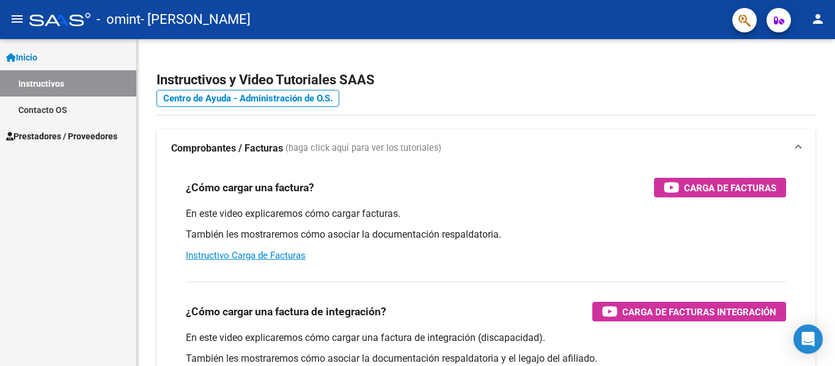
click at [96, 20] on div "- omint - [PERSON_NAME]" at bounding box center [375, 19] width 693 height 27
click at [98, 18] on span "- omint" at bounding box center [119, 19] width 44 height 27
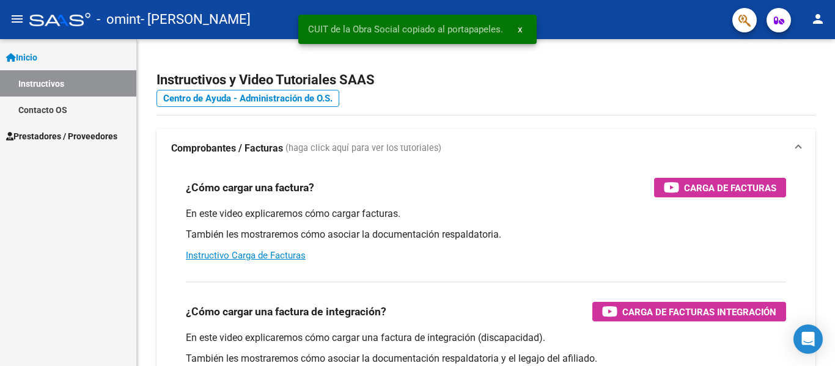
click at [98, 18] on span "- omint" at bounding box center [119, 19] width 44 height 27
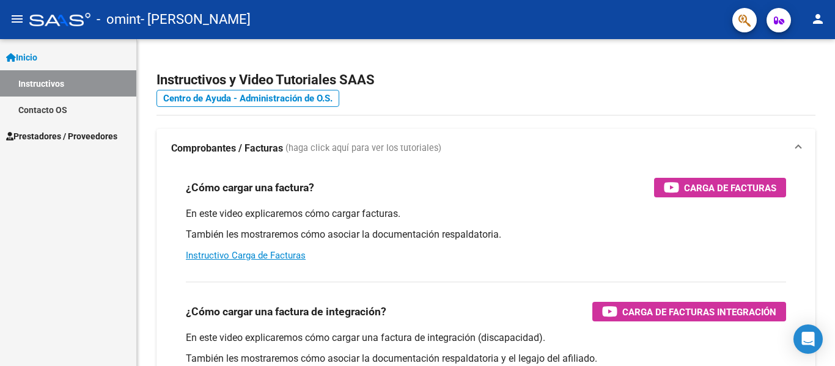
type textarea "902900"
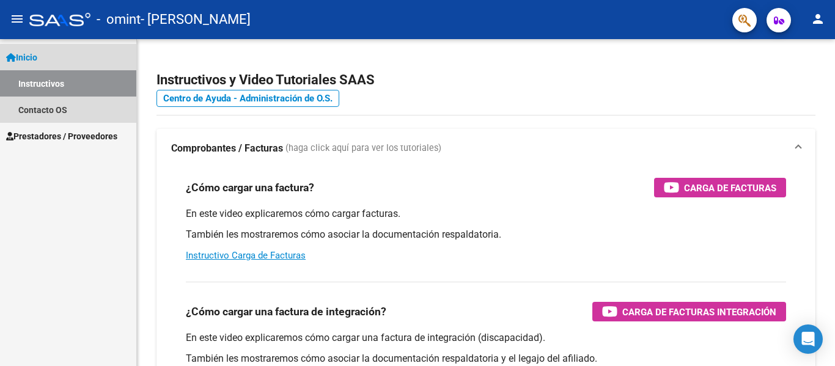
click at [32, 56] on span "Inicio" at bounding box center [21, 57] width 31 height 13
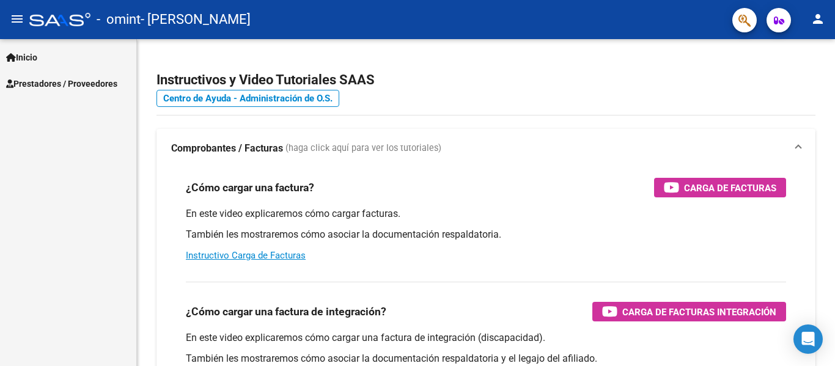
click at [1, 58] on link "Inicio" at bounding box center [68, 57] width 136 height 26
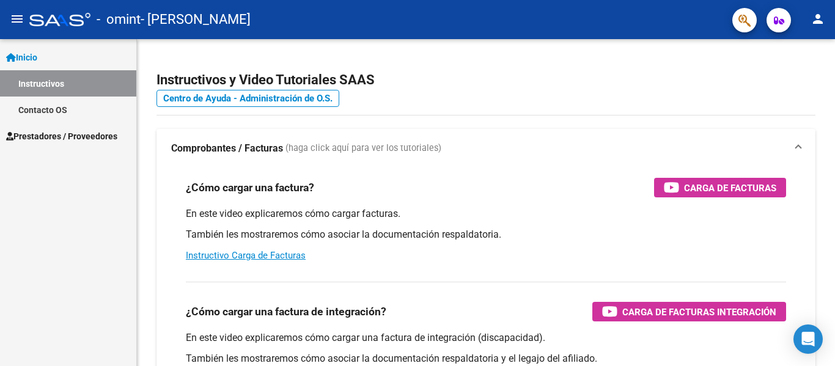
click at [18, 51] on span "Inicio" at bounding box center [21, 57] width 31 height 13
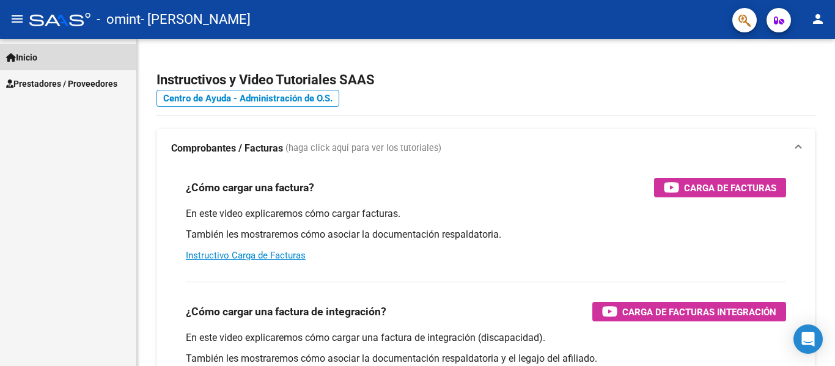
click at [6, 54] on icon at bounding box center [11, 57] width 10 height 9
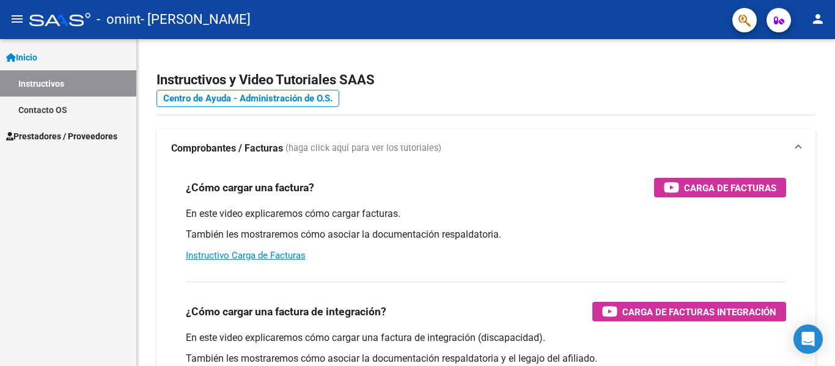
click at [11, 12] on mat-icon "menu" at bounding box center [17, 19] width 15 height 15
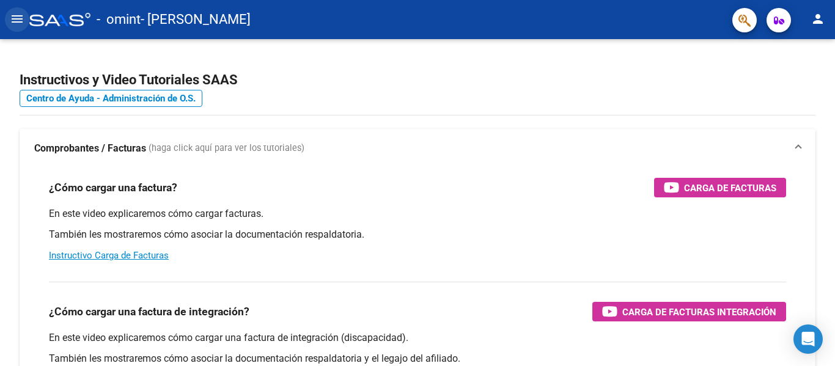
click at [23, 16] on mat-icon "menu" at bounding box center [17, 19] width 15 height 15
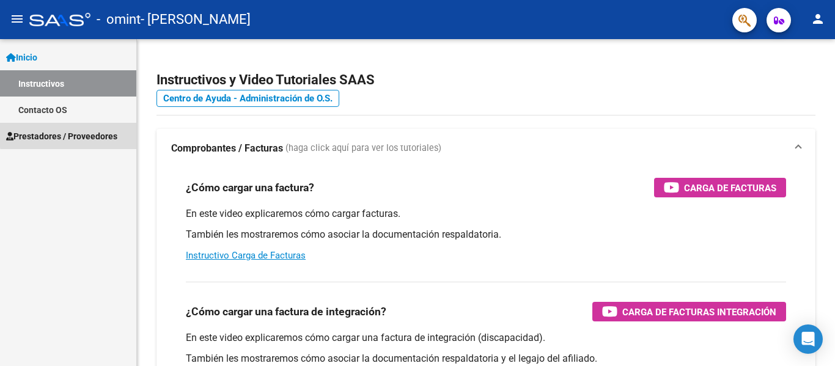
click at [75, 134] on span "Prestadores / Proveedores" at bounding box center [61, 136] width 111 height 13
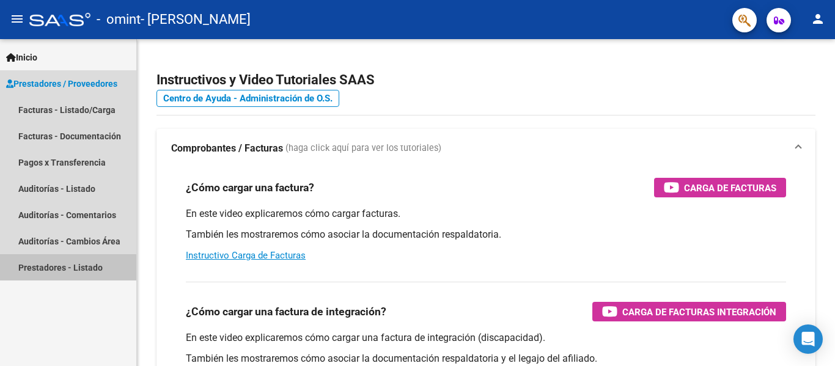
click at [46, 270] on link "Prestadores - Listado" at bounding box center [68, 267] width 136 height 26
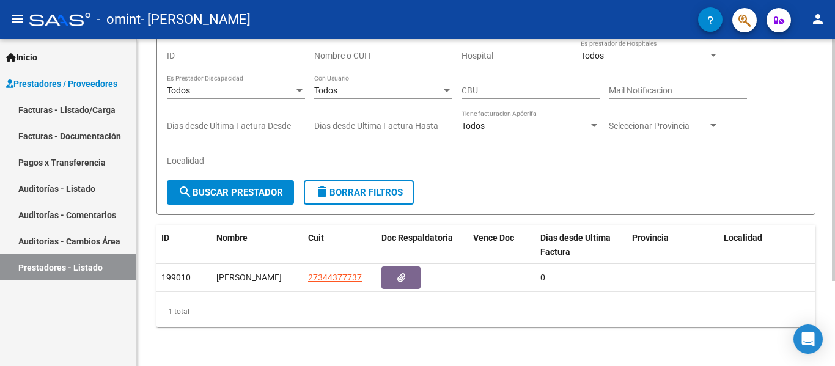
scroll to position [114, 0]
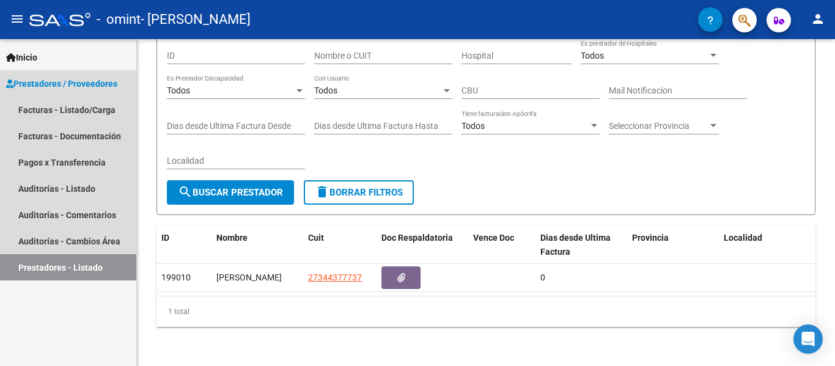
click at [94, 83] on span "Prestadores / Proveedores" at bounding box center [61, 83] width 111 height 13
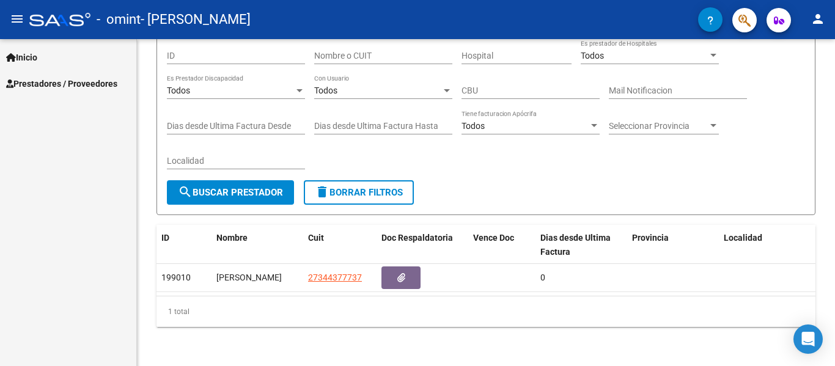
click at [37, 61] on span "Inicio" at bounding box center [21, 57] width 31 height 13
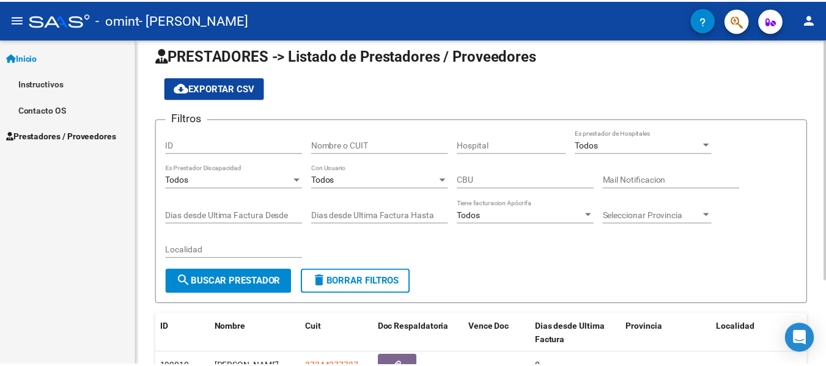
scroll to position [0, 0]
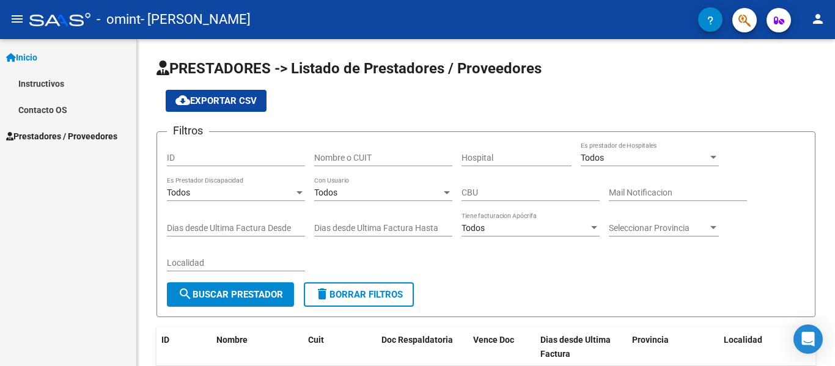
click at [822, 16] on mat-icon "person" at bounding box center [818, 19] width 15 height 15
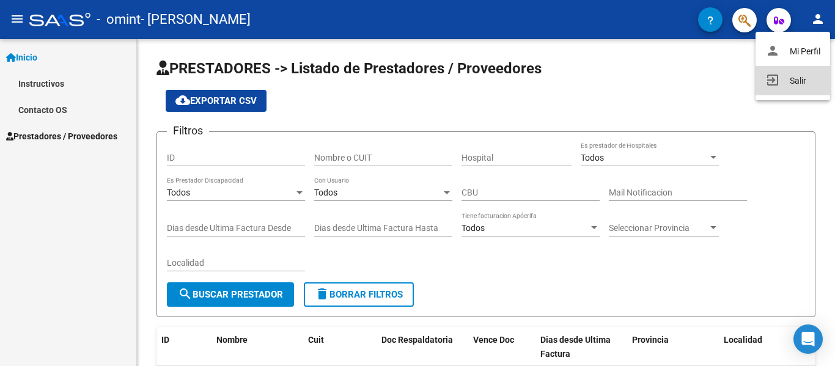
click at [809, 84] on button "exit_to_app Salir" at bounding box center [793, 80] width 75 height 29
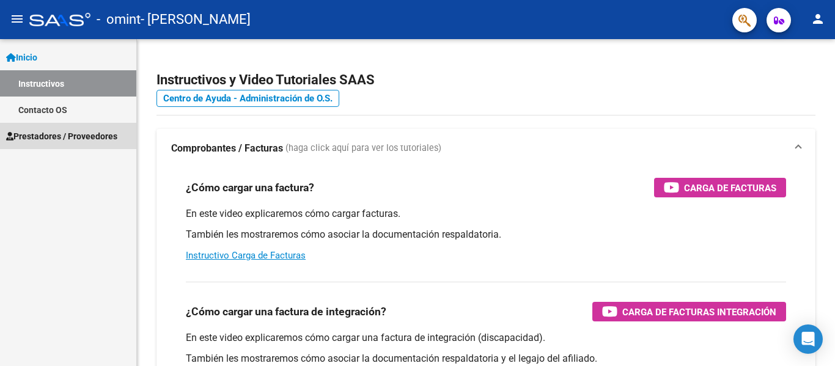
click at [46, 132] on span "Prestadores / Proveedores" at bounding box center [61, 136] width 111 height 13
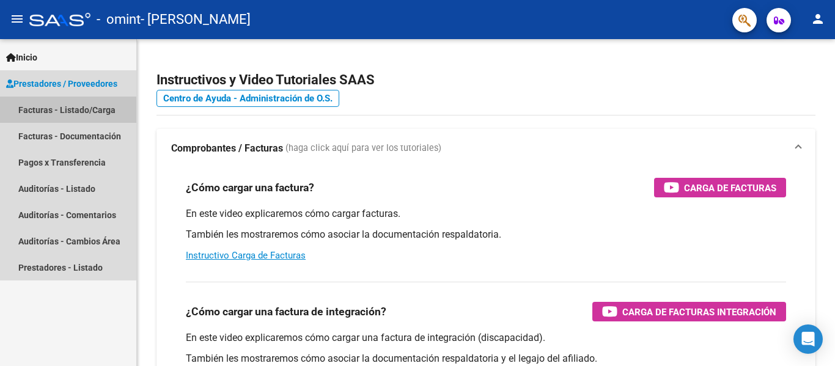
click at [76, 112] on link "Facturas - Listado/Carga" at bounding box center [68, 110] width 136 height 26
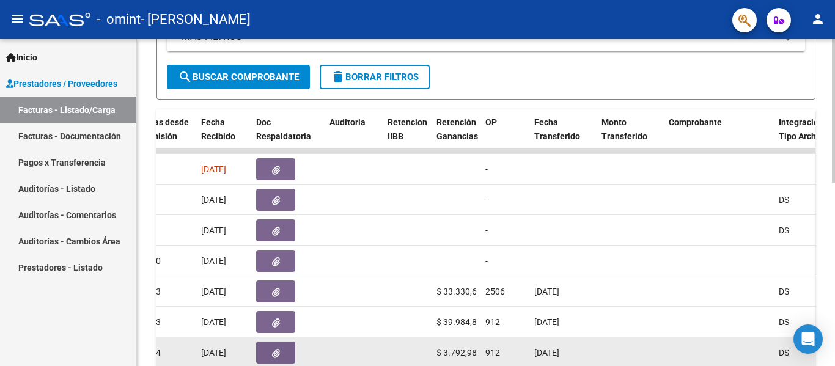
scroll to position [296, 0]
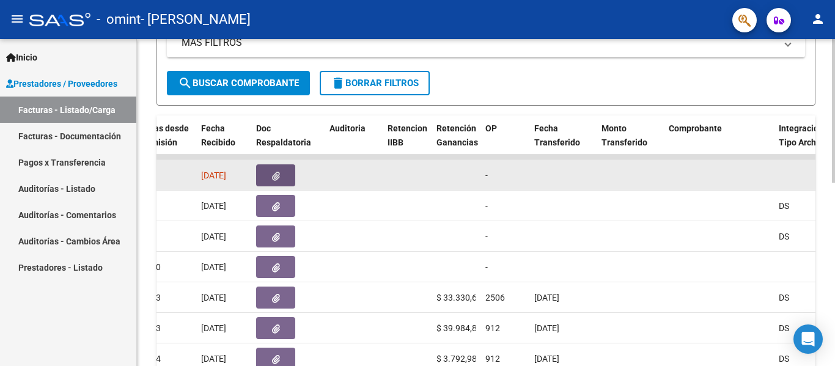
click at [276, 175] on icon "button" at bounding box center [276, 176] width 8 height 9
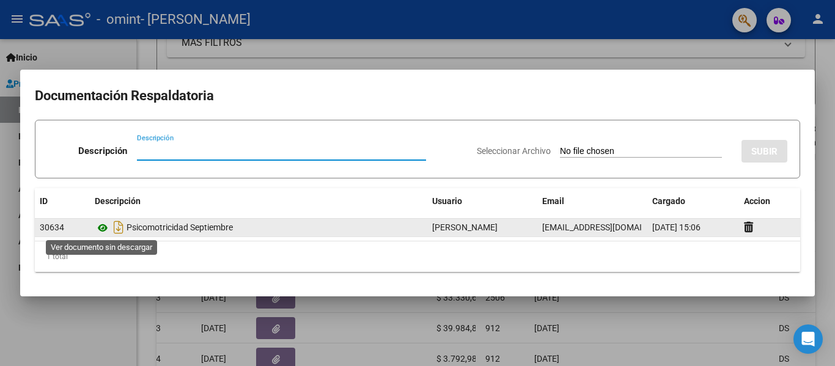
click at [104, 229] on icon at bounding box center [103, 228] width 16 height 15
